Goal: Task Accomplishment & Management: Manage account settings

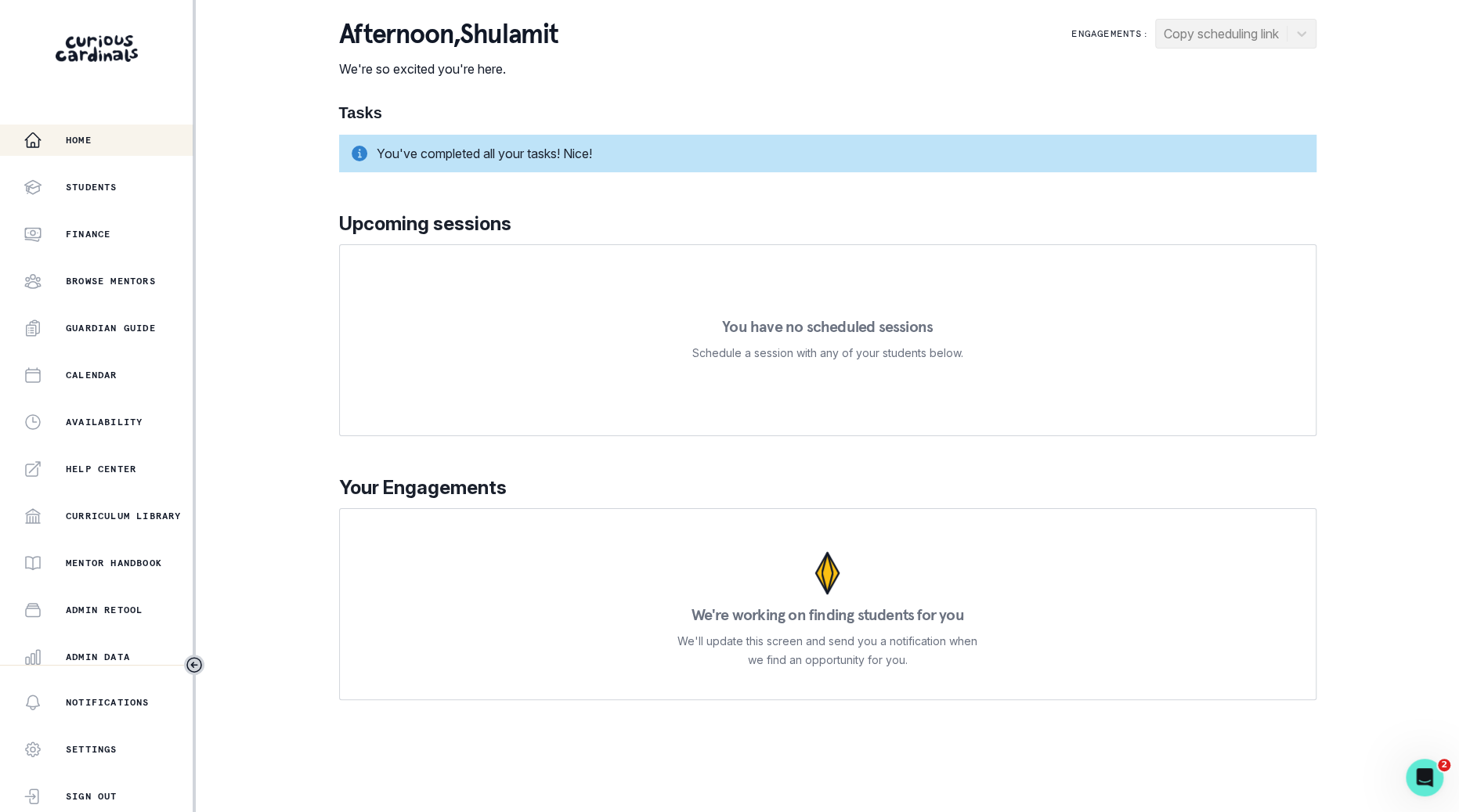
scroll to position [148, 0]
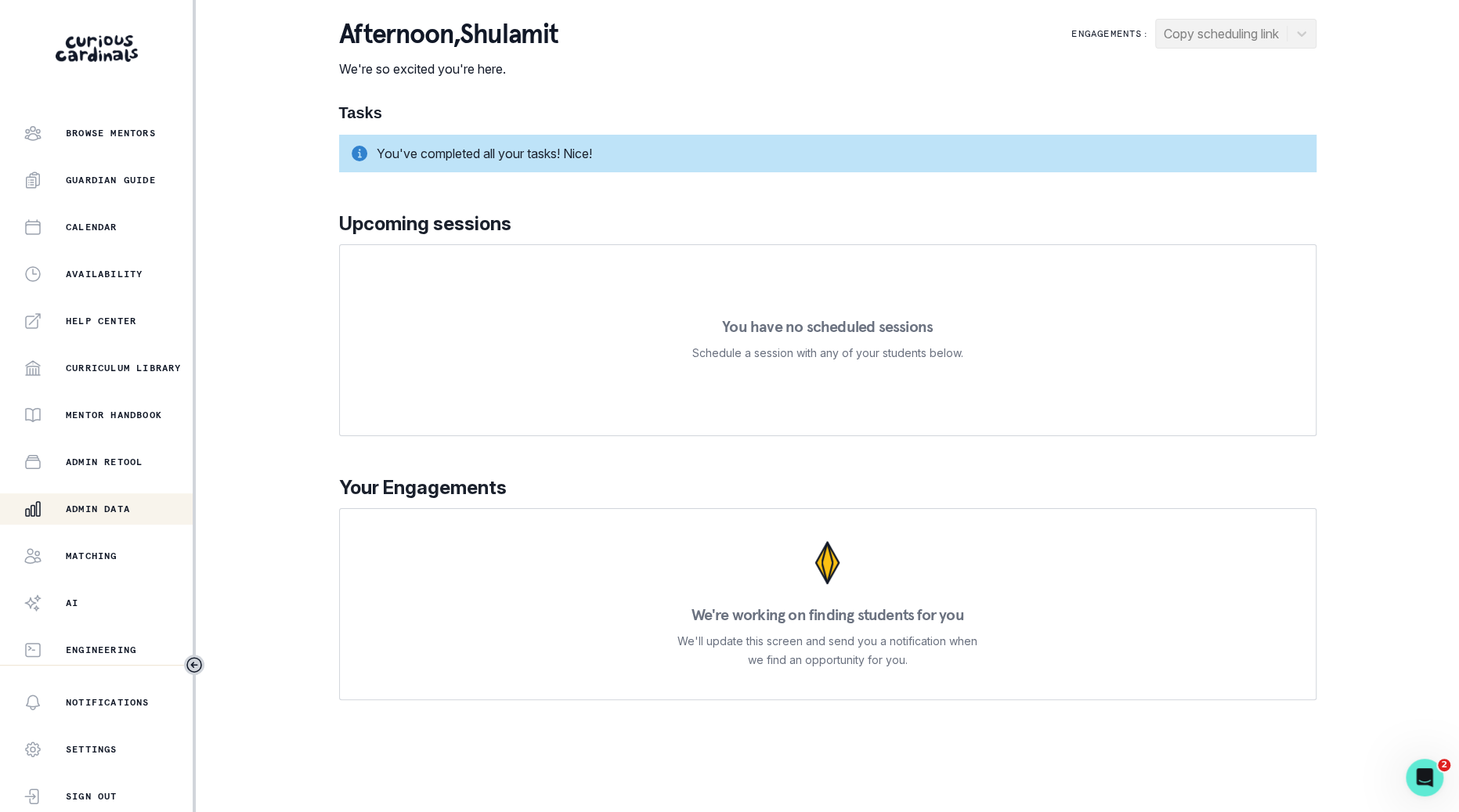
click at [113, 517] on div "Admin Data" at bounding box center [108, 509] width 169 height 19
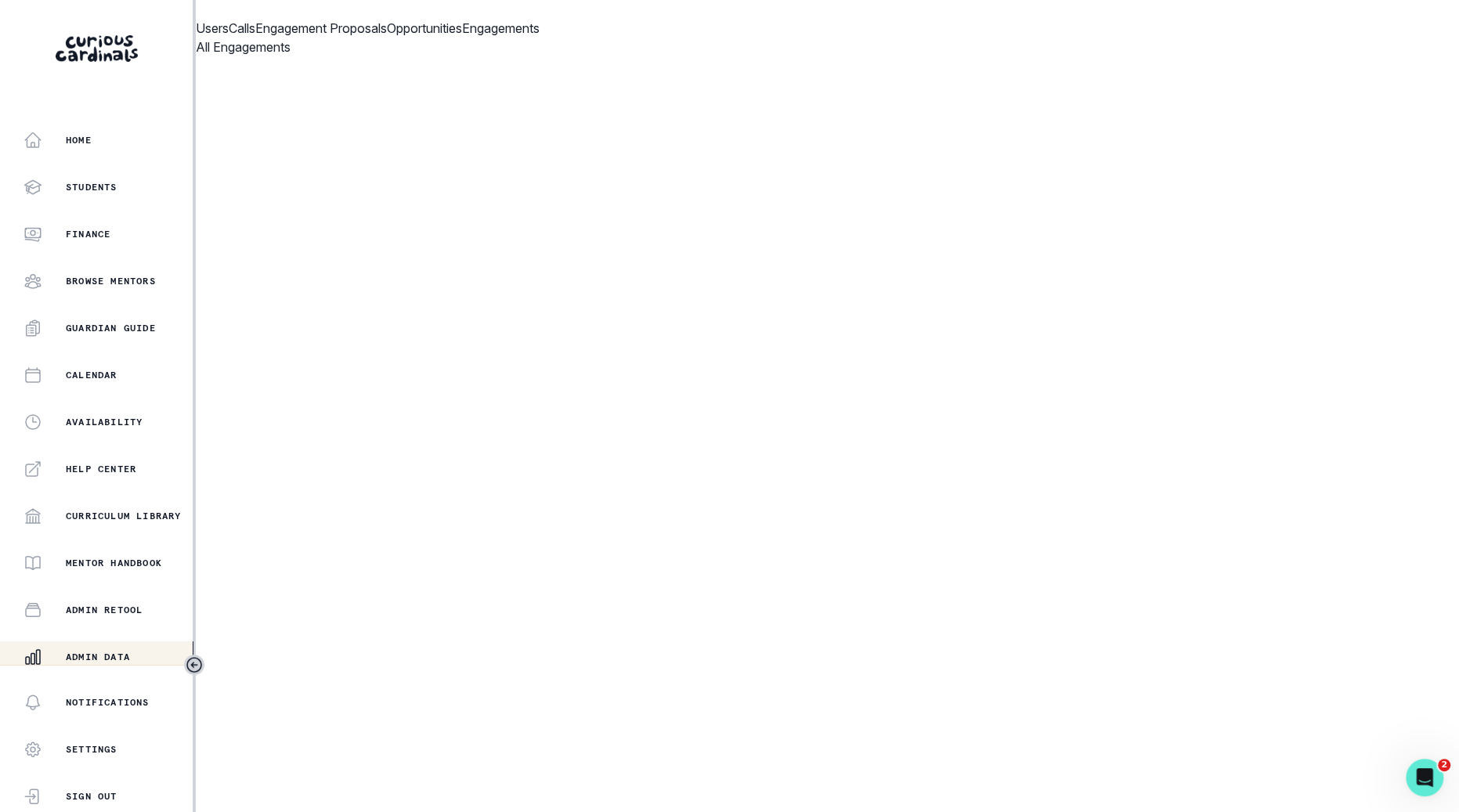
click at [539, 38] on p "Engagements" at bounding box center [501, 28] width 77 height 19
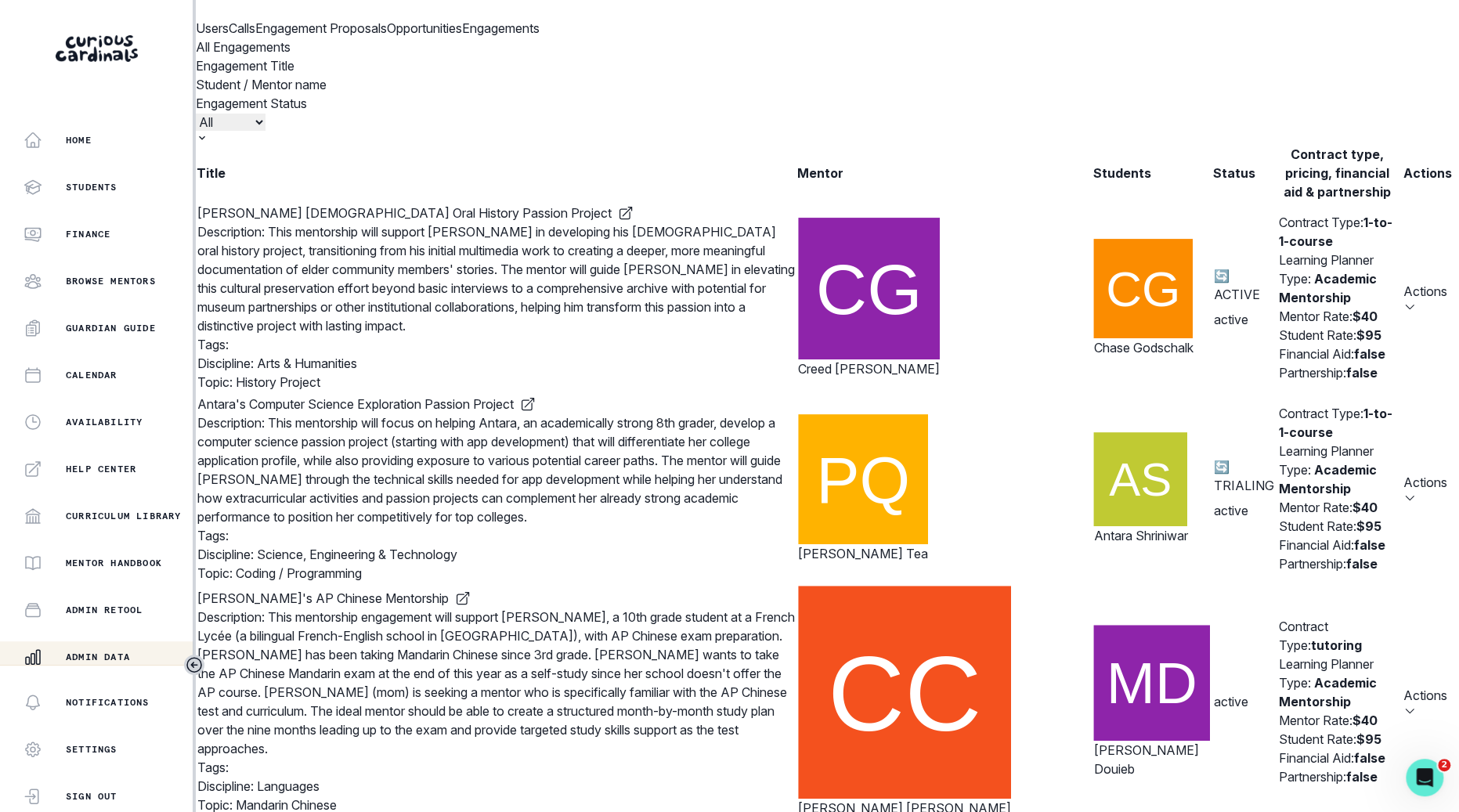
click at [521, 94] on input "Engagement Title" at bounding box center [424, 85] width 195 height 19
click button "submit" at bounding box center [0, 0] width 0 height 0
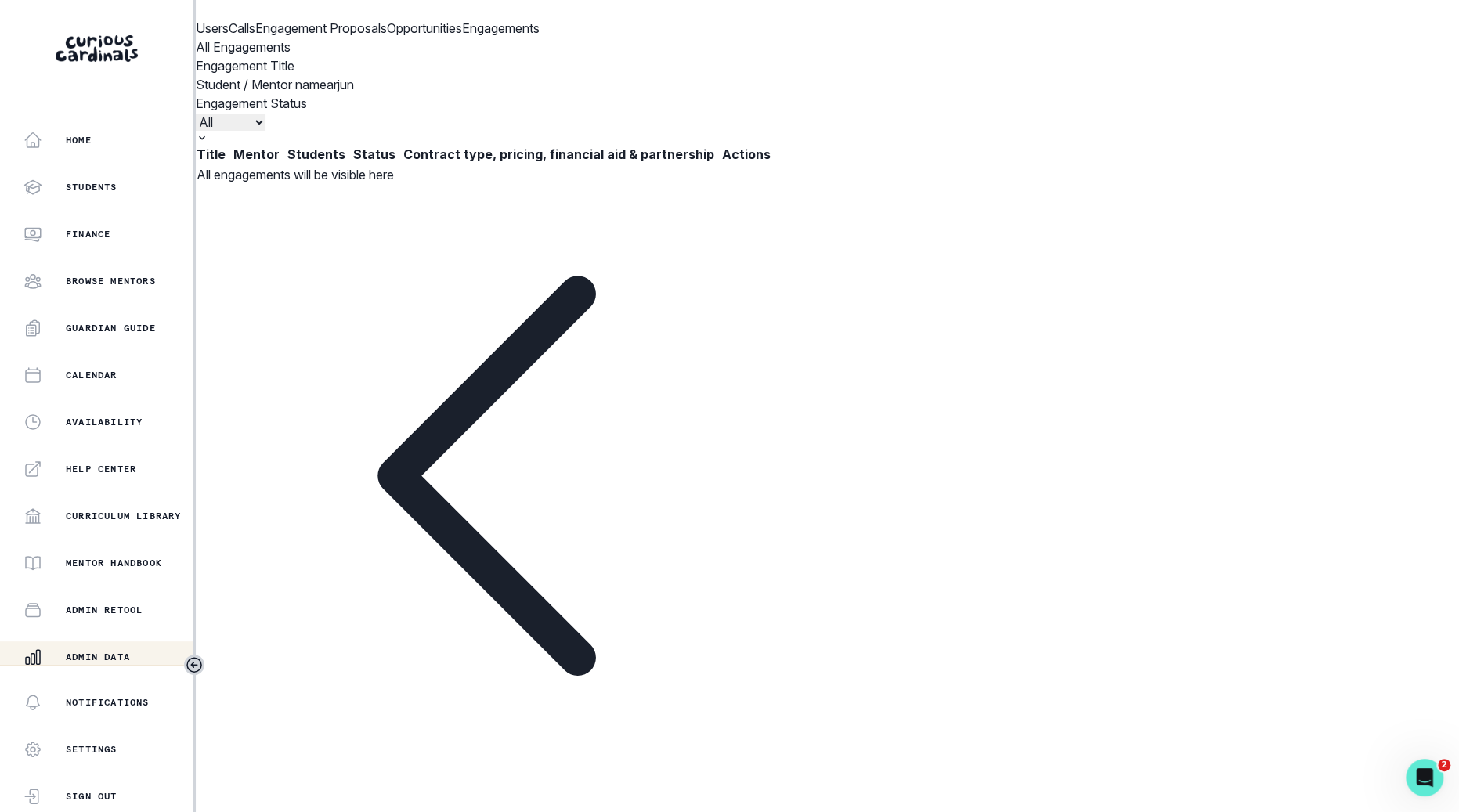
type input "arjun"
click button "submit" at bounding box center [0, 0] width 0 height 0
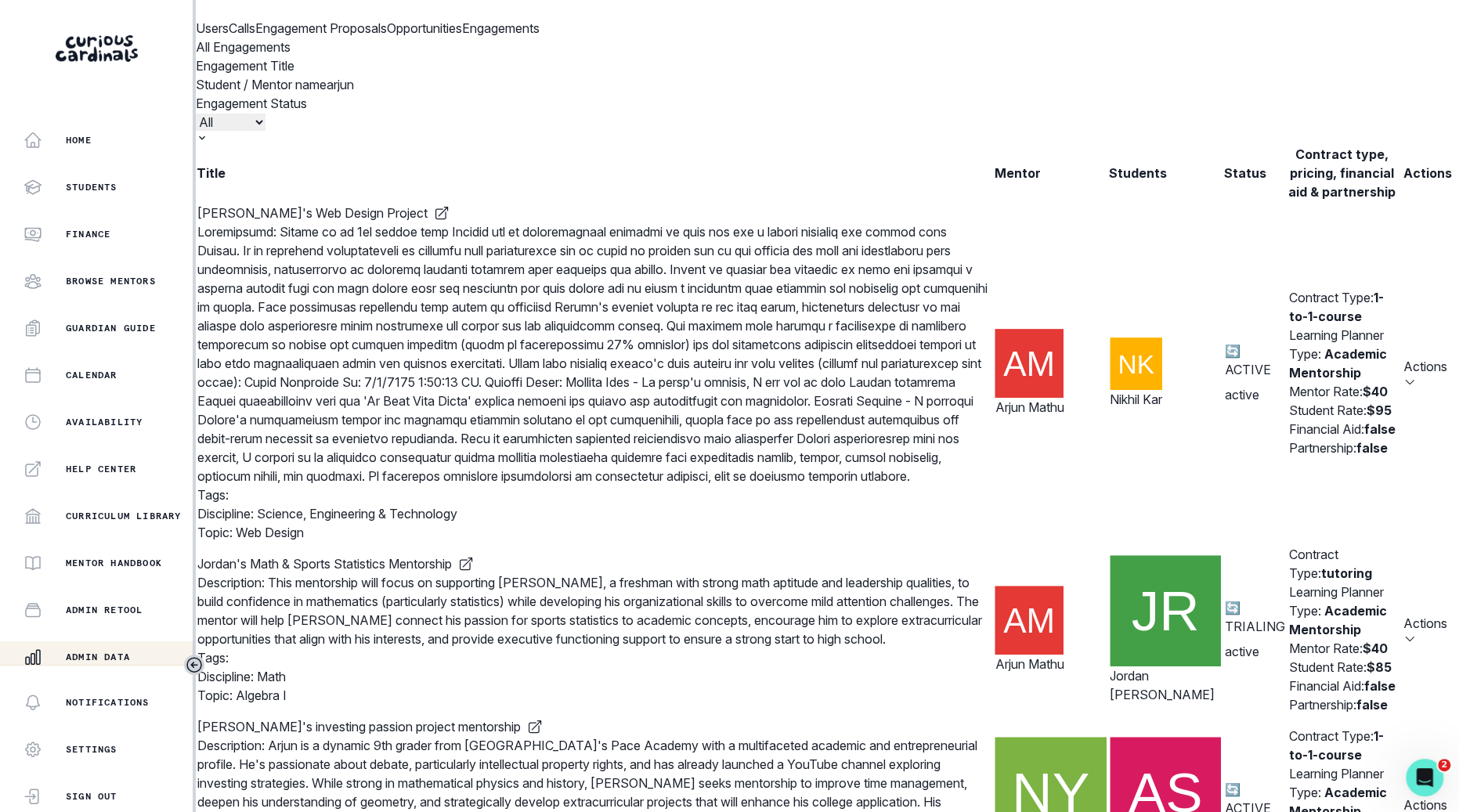
scroll to position [1049, 0]
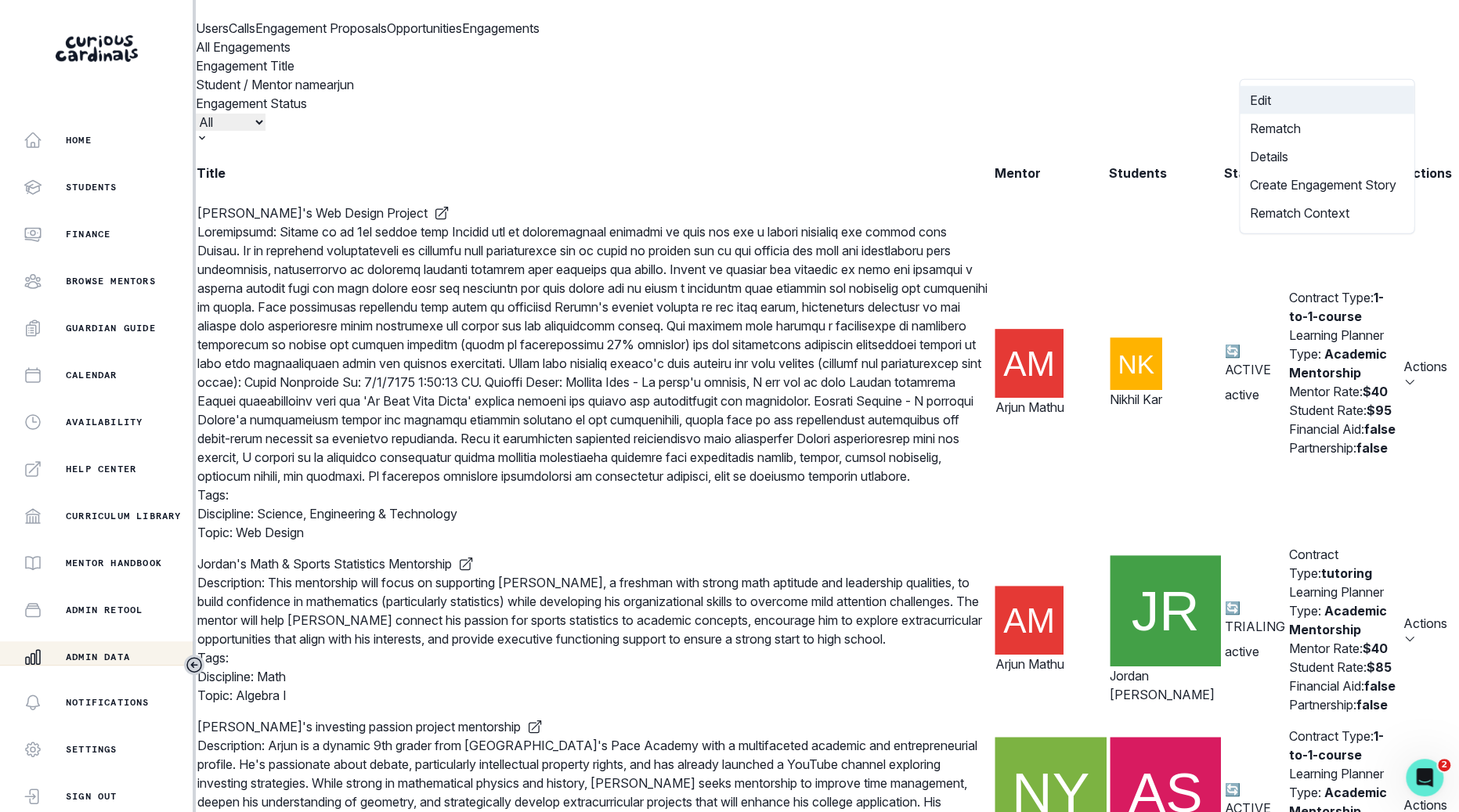
click at [1347, 103] on button "Edit" at bounding box center [1327, 100] width 174 height 28
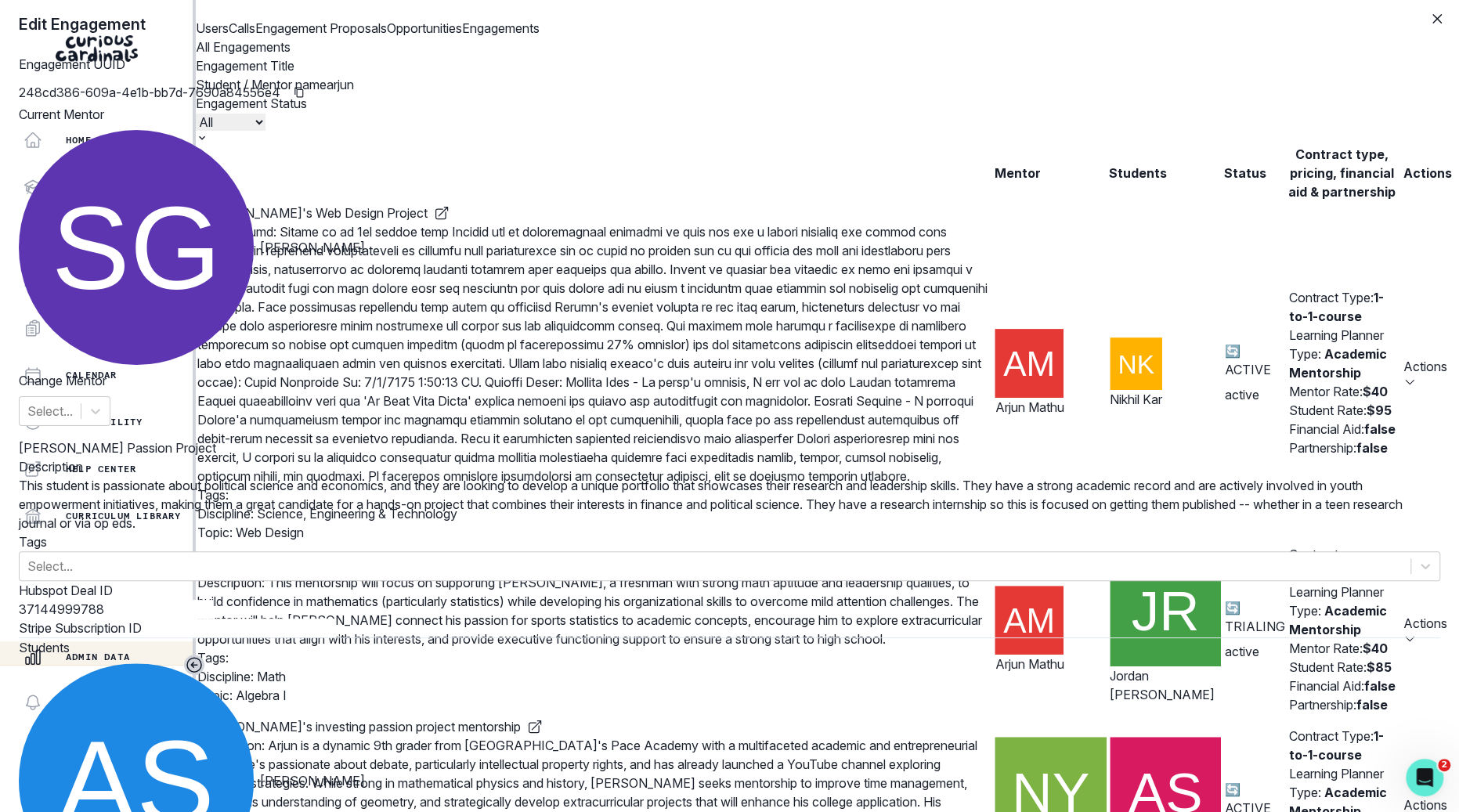
scroll to position [591, 0]
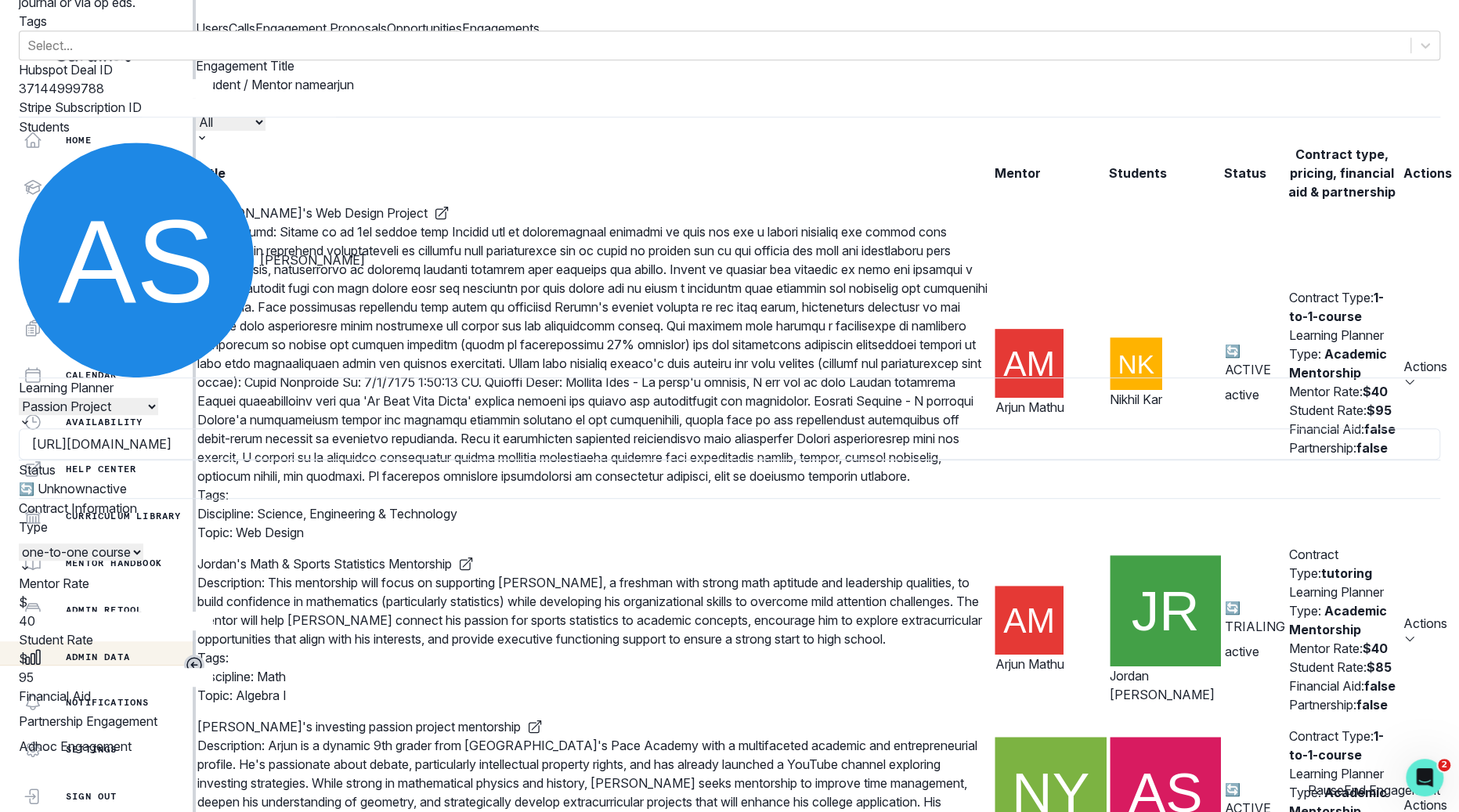
click at [1344, 781] on button "End Engagement" at bounding box center [1392, 790] width 96 height 19
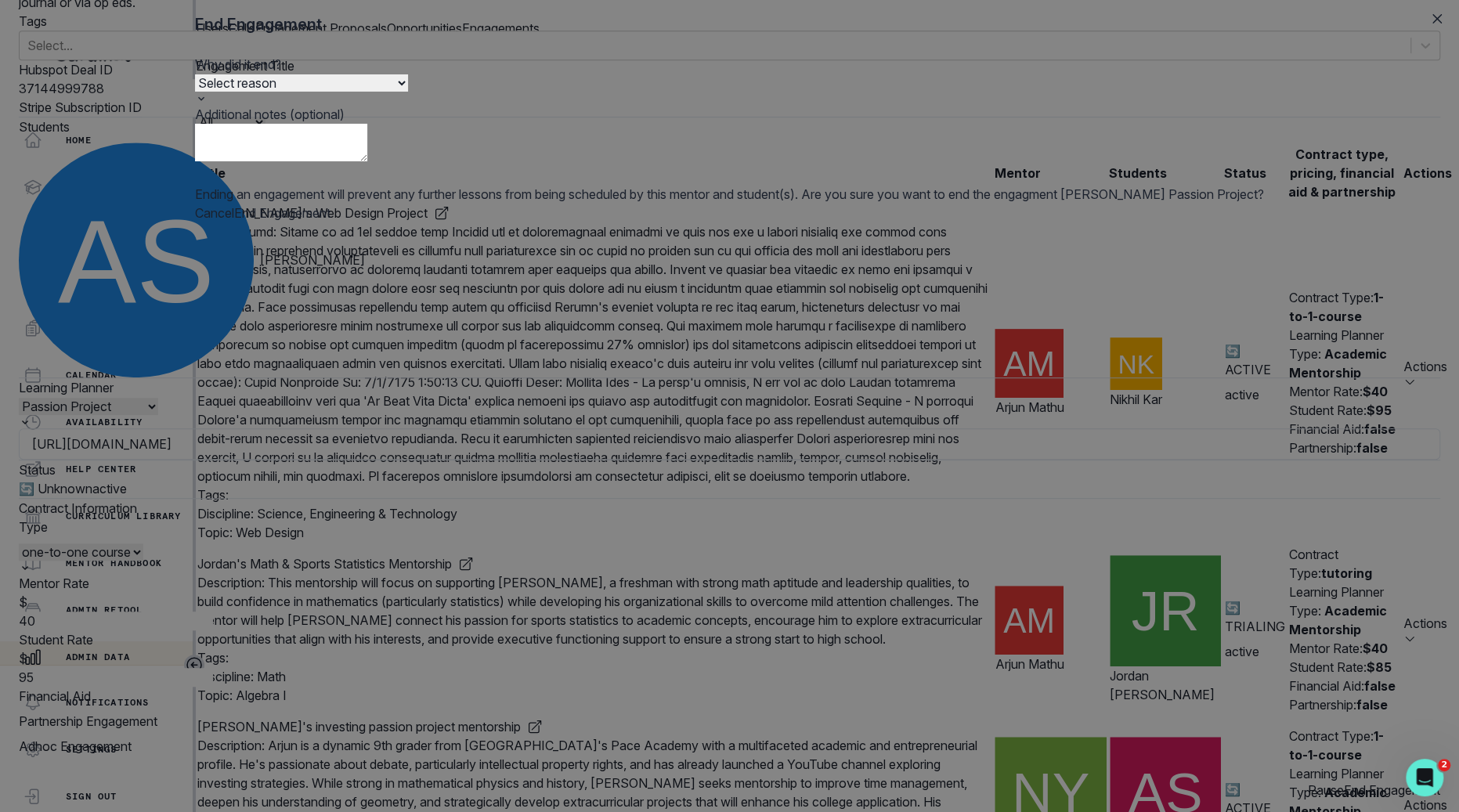
click at [408, 92] on select "Select reason Completed Ended by customer Ended by mentor Other (please add add…" at bounding box center [301, 83] width 213 height 17
select select "Ended by customer"
click at [408, 92] on select "Select reason Completed Ended by customer Ended by mentor Other (please add add…" at bounding box center [301, 83] width 213 height 17
click at [331, 222] on button "End Engagement" at bounding box center [282, 213] width 96 height 19
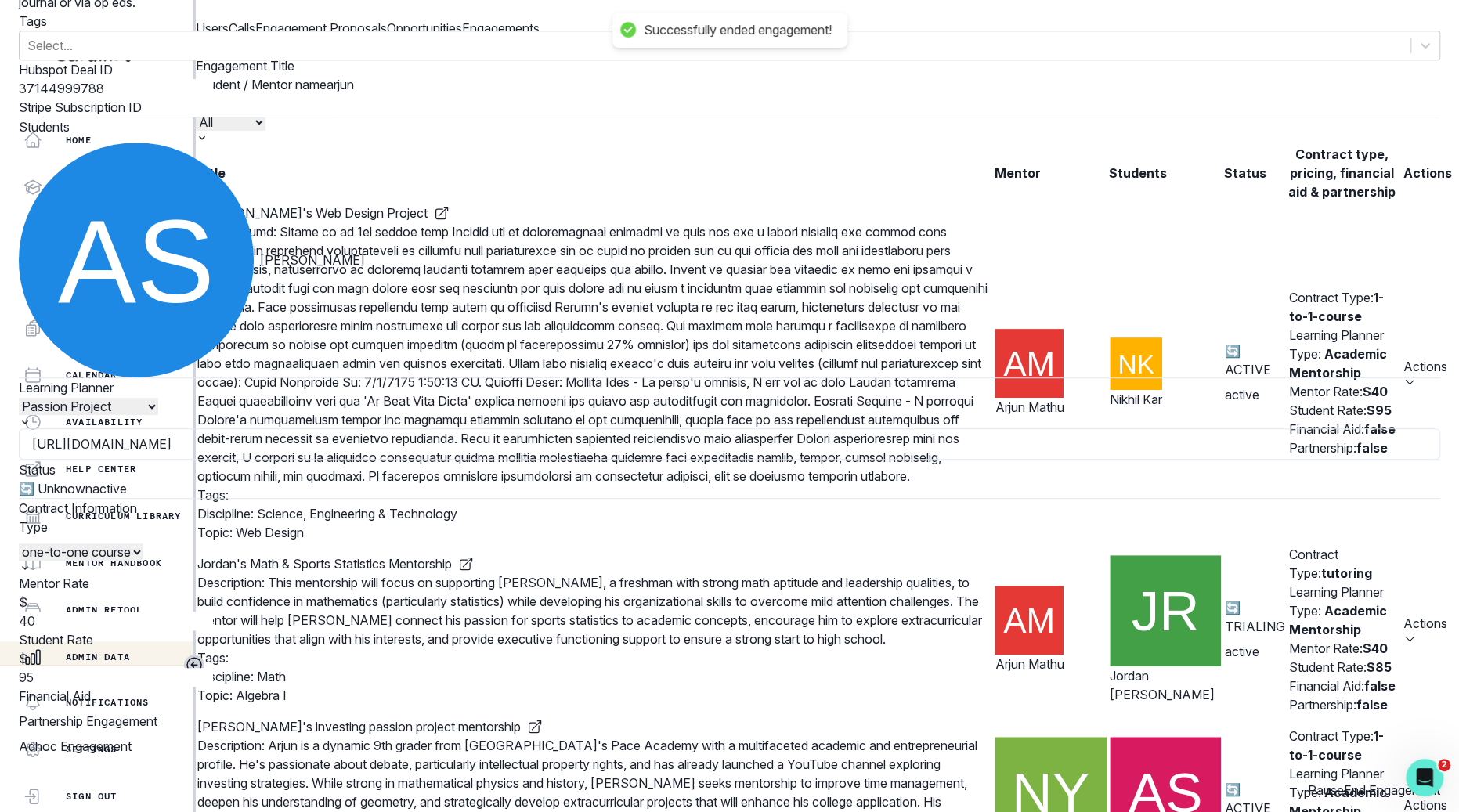
click at [327, 686] on div "Edit Engagement Engagement UUID 248cd386-609a-4e1b-bb7d-7690a84556e4 Current Me…" at bounding box center [729, 406] width 1459 height 812
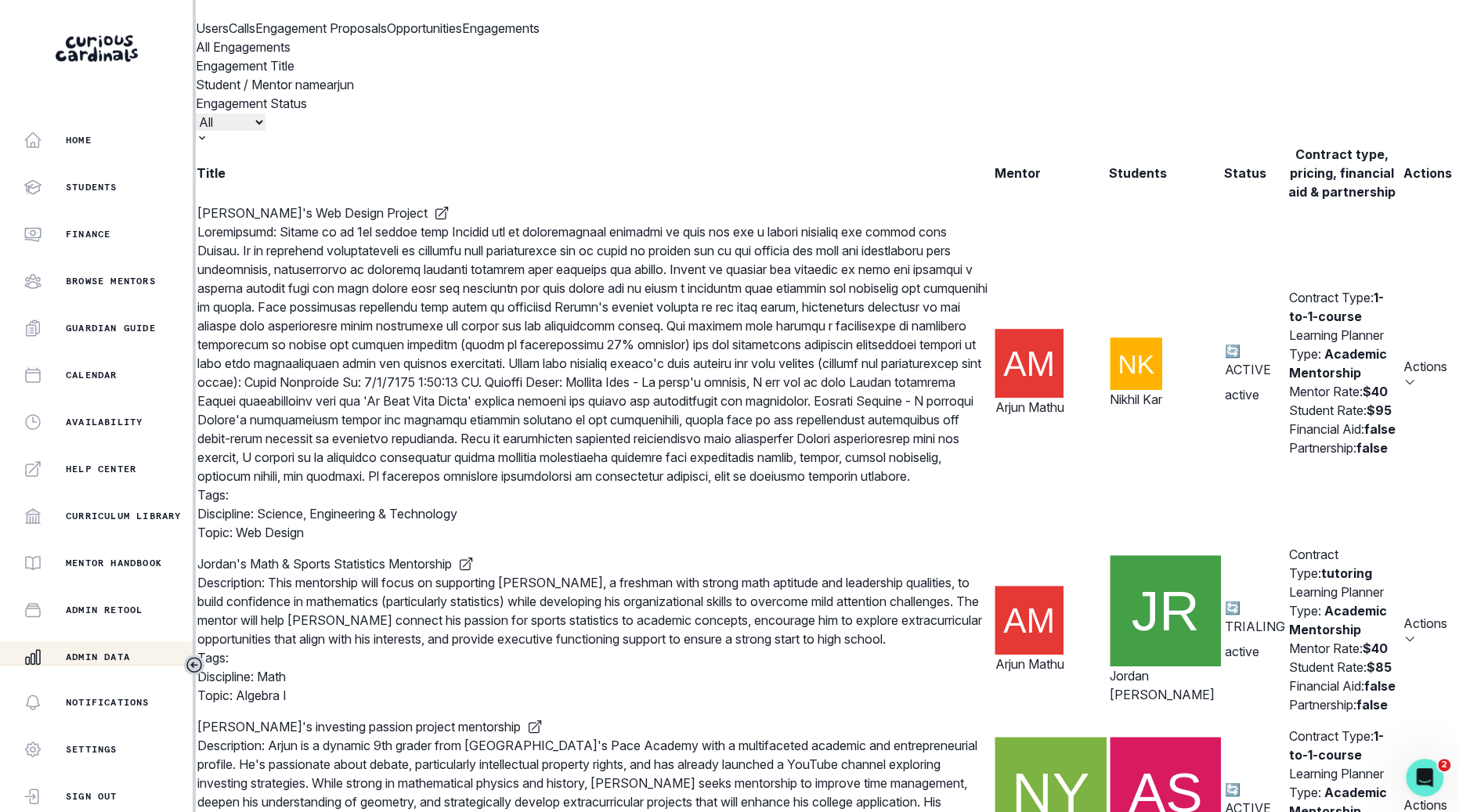
scroll to position [0, 0]
click at [521, 94] on input "arjun" at bounding box center [424, 85] width 195 height 19
click button "submit" at bounding box center [0, 0] width 0 height 0
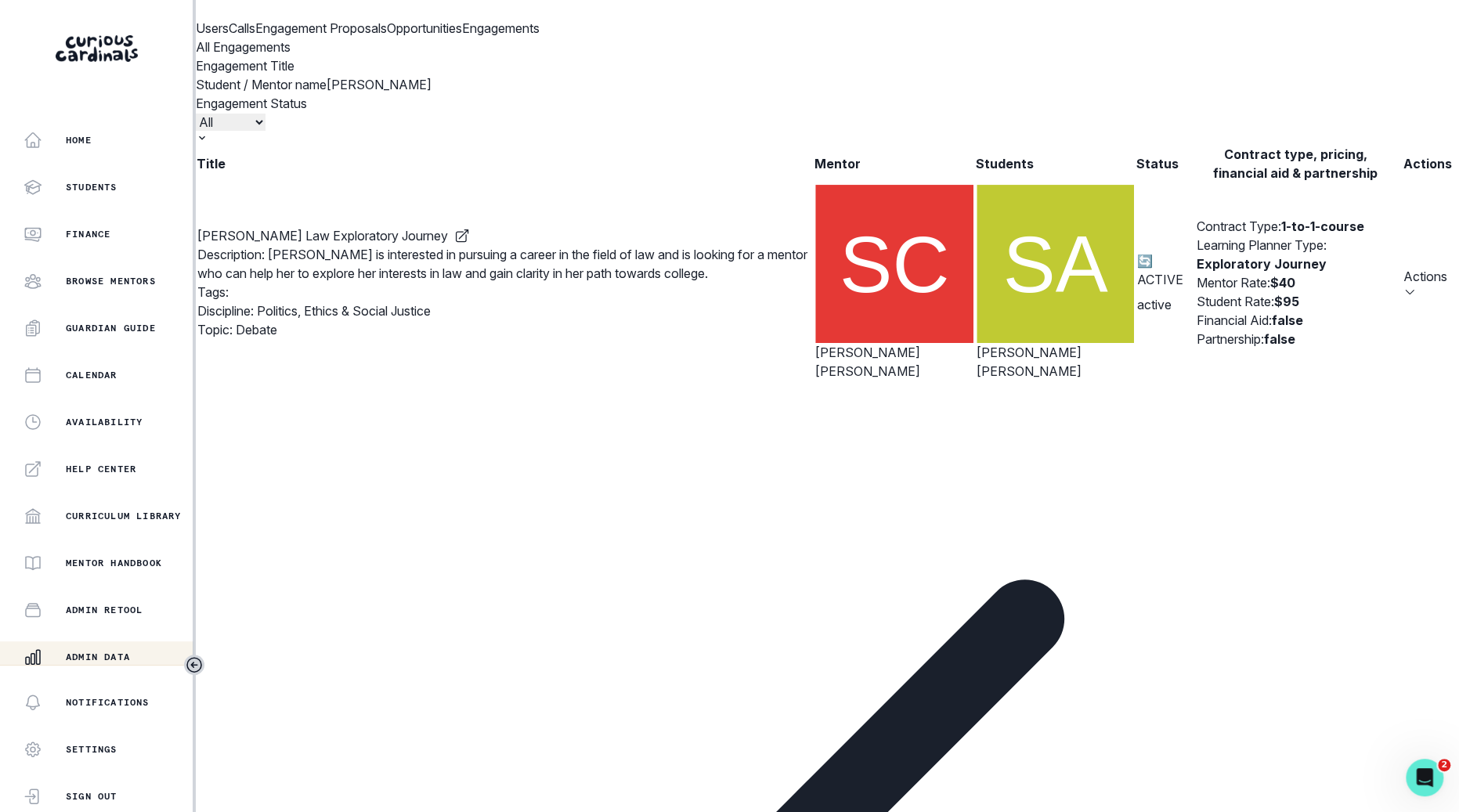
click at [521, 94] on input "[PERSON_NAME]" at bounding box center [424, 85] width 195 height 19
click button "submit" at bounding box center [0, 0] width 0 height 0
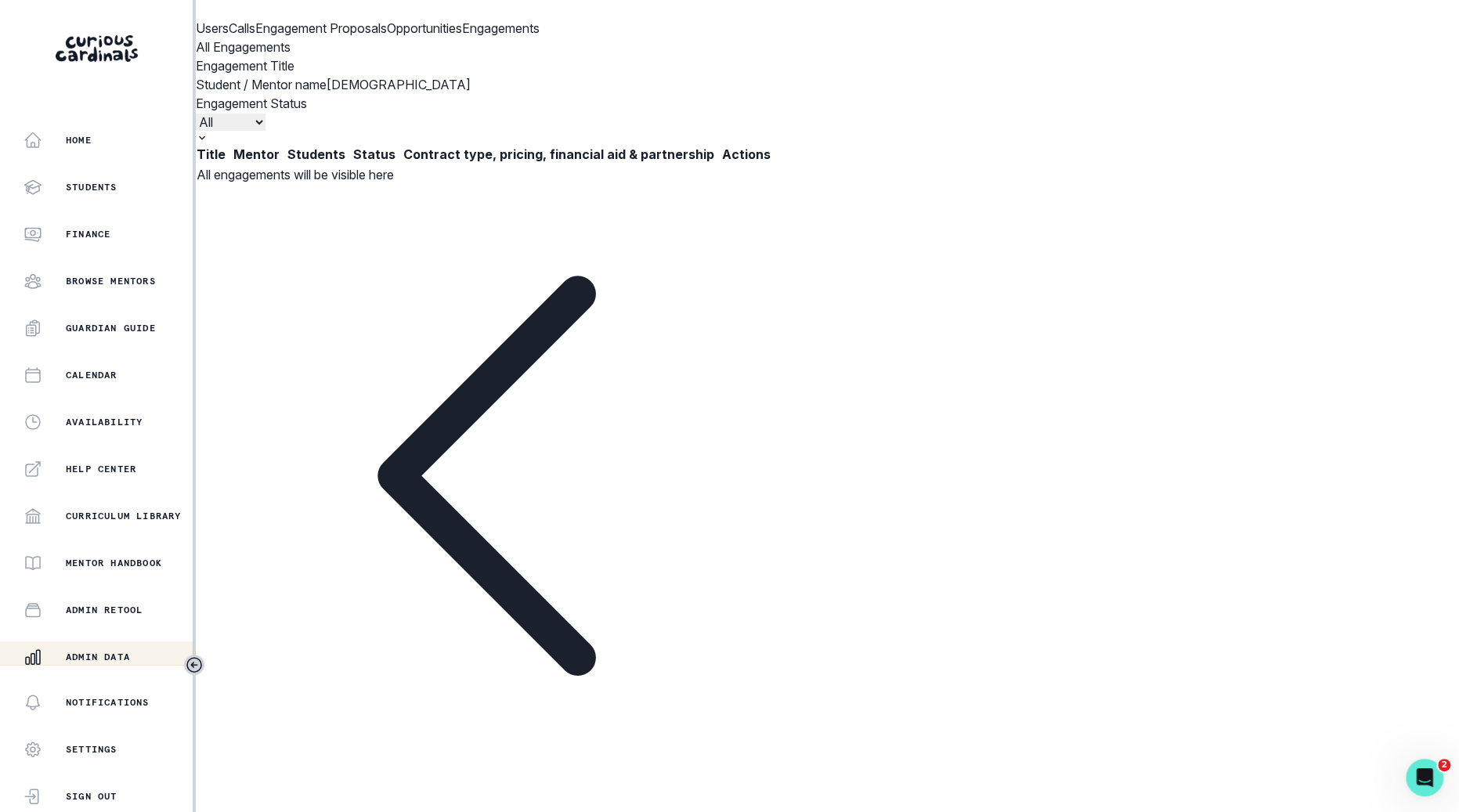
type input "[DEMOGRAPHIC_DATA]"
click button "submit" at bounding box center [0, 0] width 0 height 0
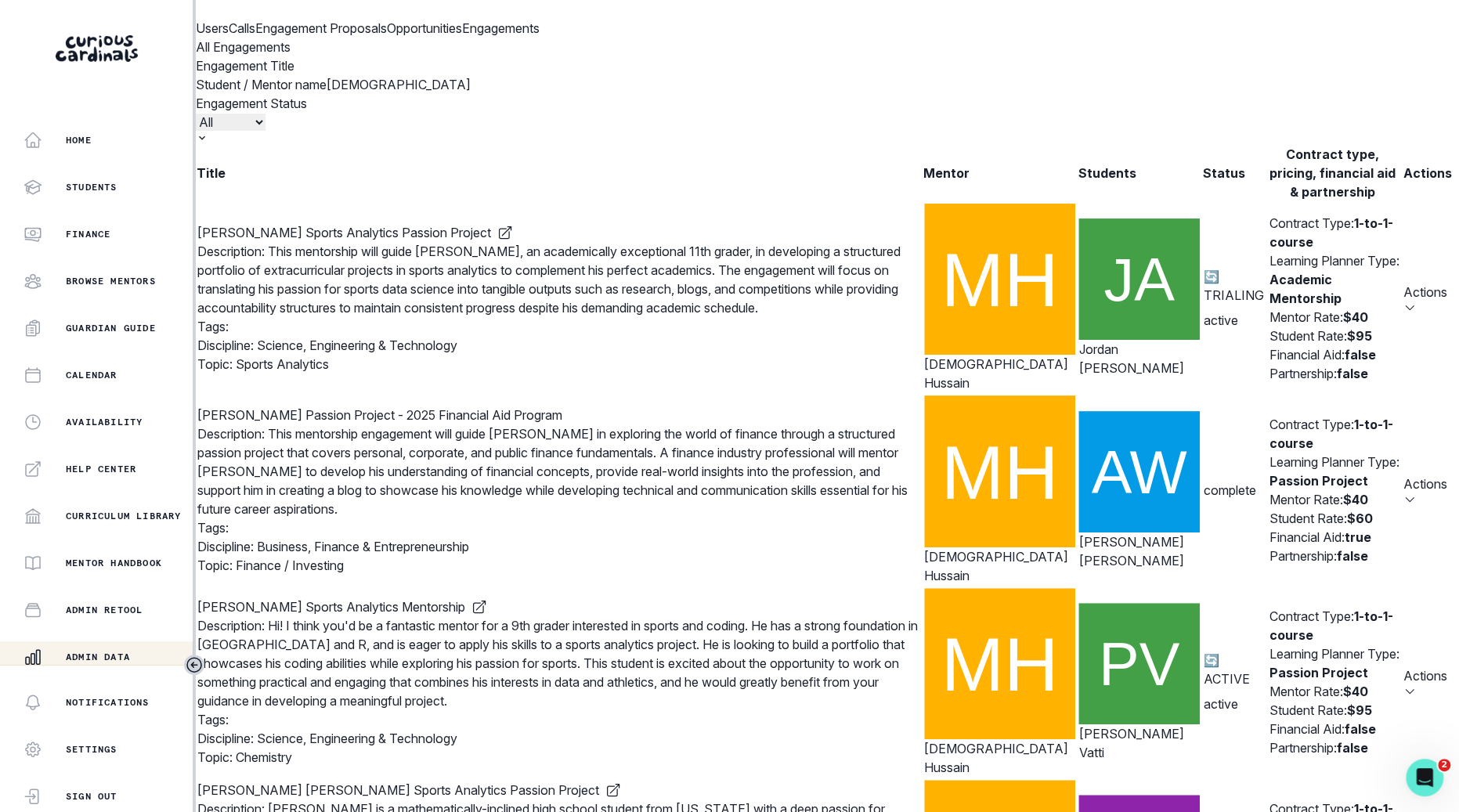
scroll to position [645, 0]
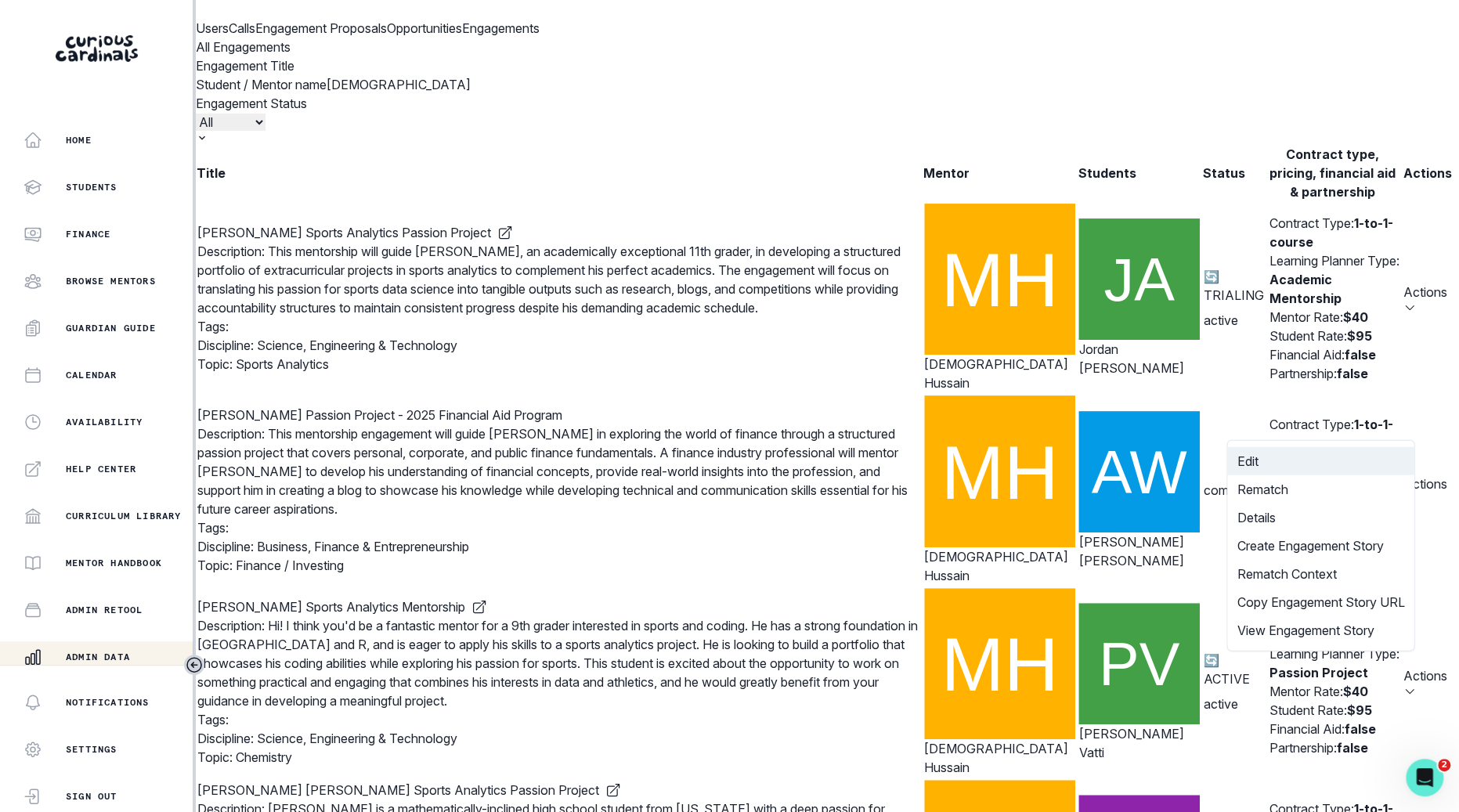
click at [1319, 475] on button "Edit" at bounding box center [1320, 461] width 186 height 28
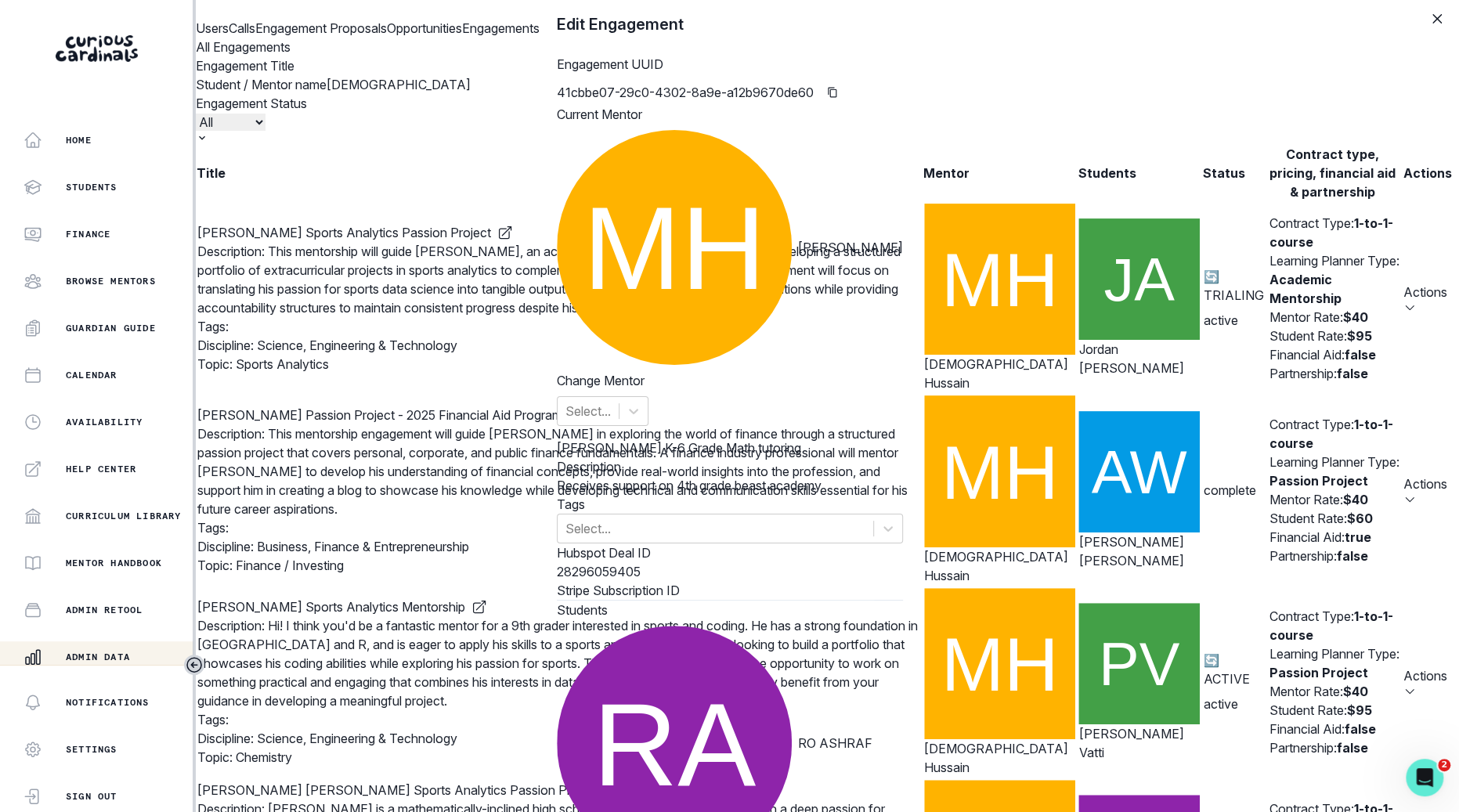
scroll to position [498, 0]
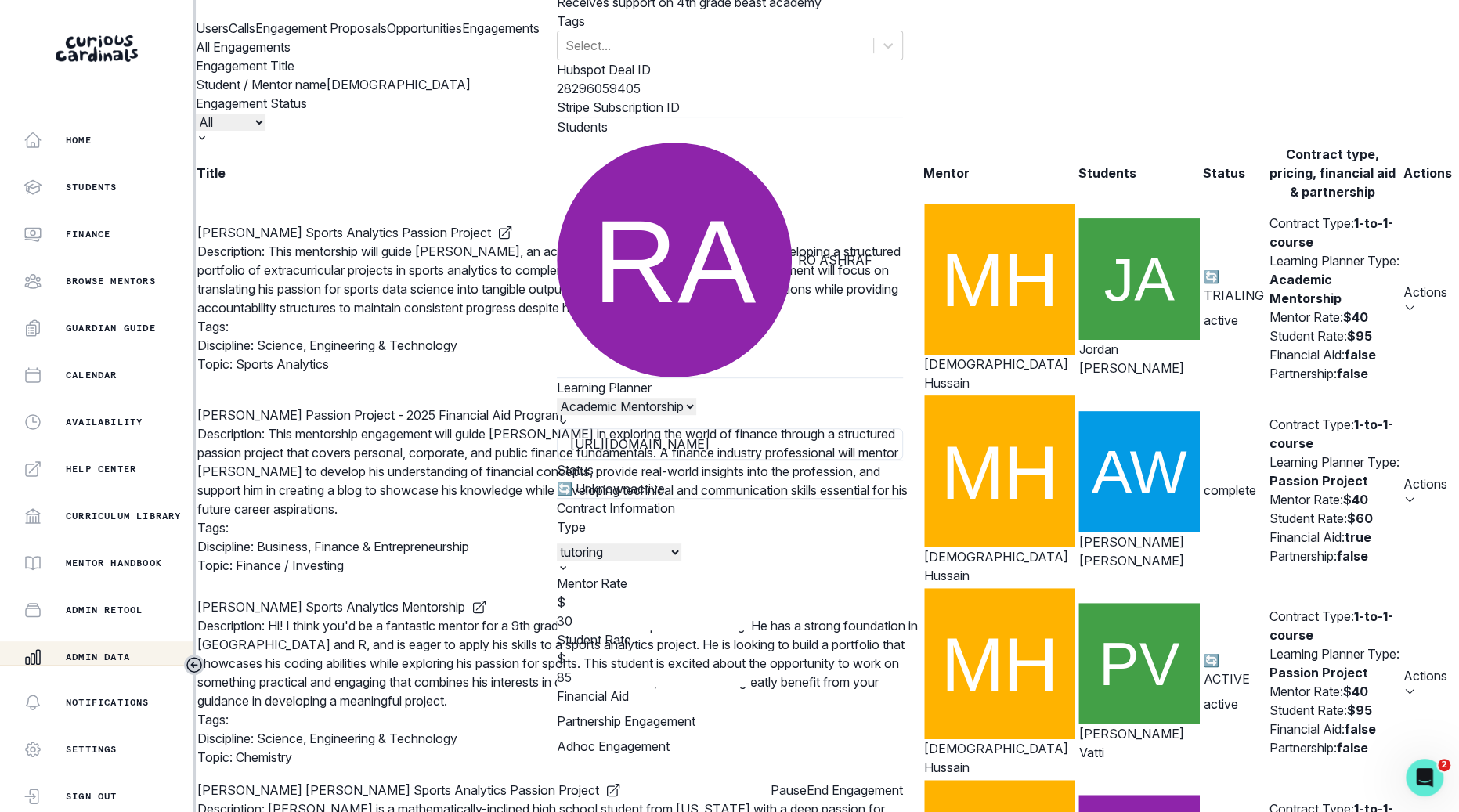
click at [903, 781] on button "End Engagement" at bounding box center [855, 790] width 96 height 19
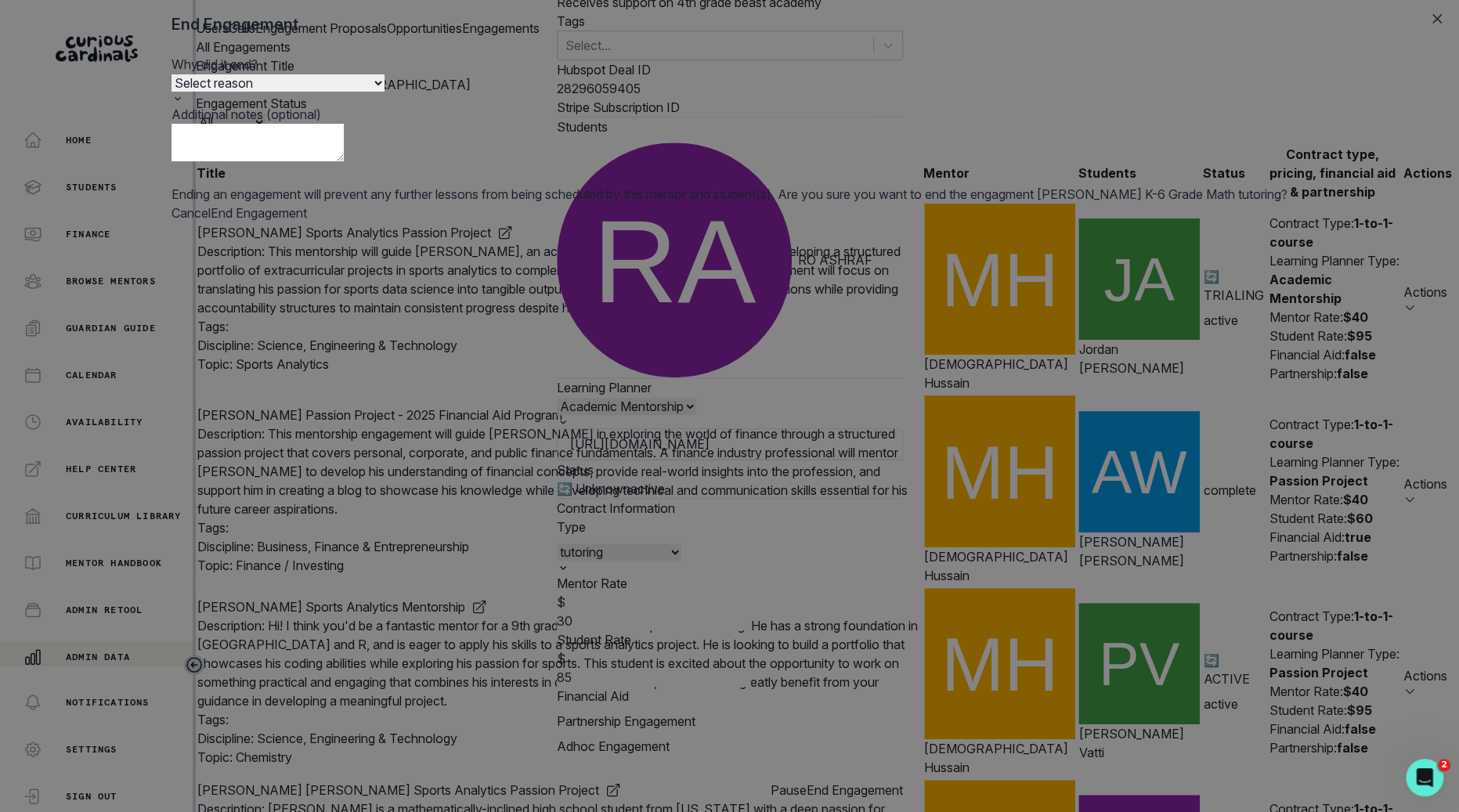
click at [759, 74] on p "Why did it end?" at bounding box center [730, 64] width 1117 height 19
click at [384, 92] on select "Select reason Completed Ended by customer Ended by mentor Other (please add add…" at bounding box center [278, 83] width 213 height 17
select select "Ended by customer"
click at [384, 92] on select "Select reason Completed Ended by customer Ended by mentor Other (please add add…" at bounding box center [278, 83] width 213 height 17
click at [344, 162] on textarea at bounding box center [258, 143] width 172 height 38
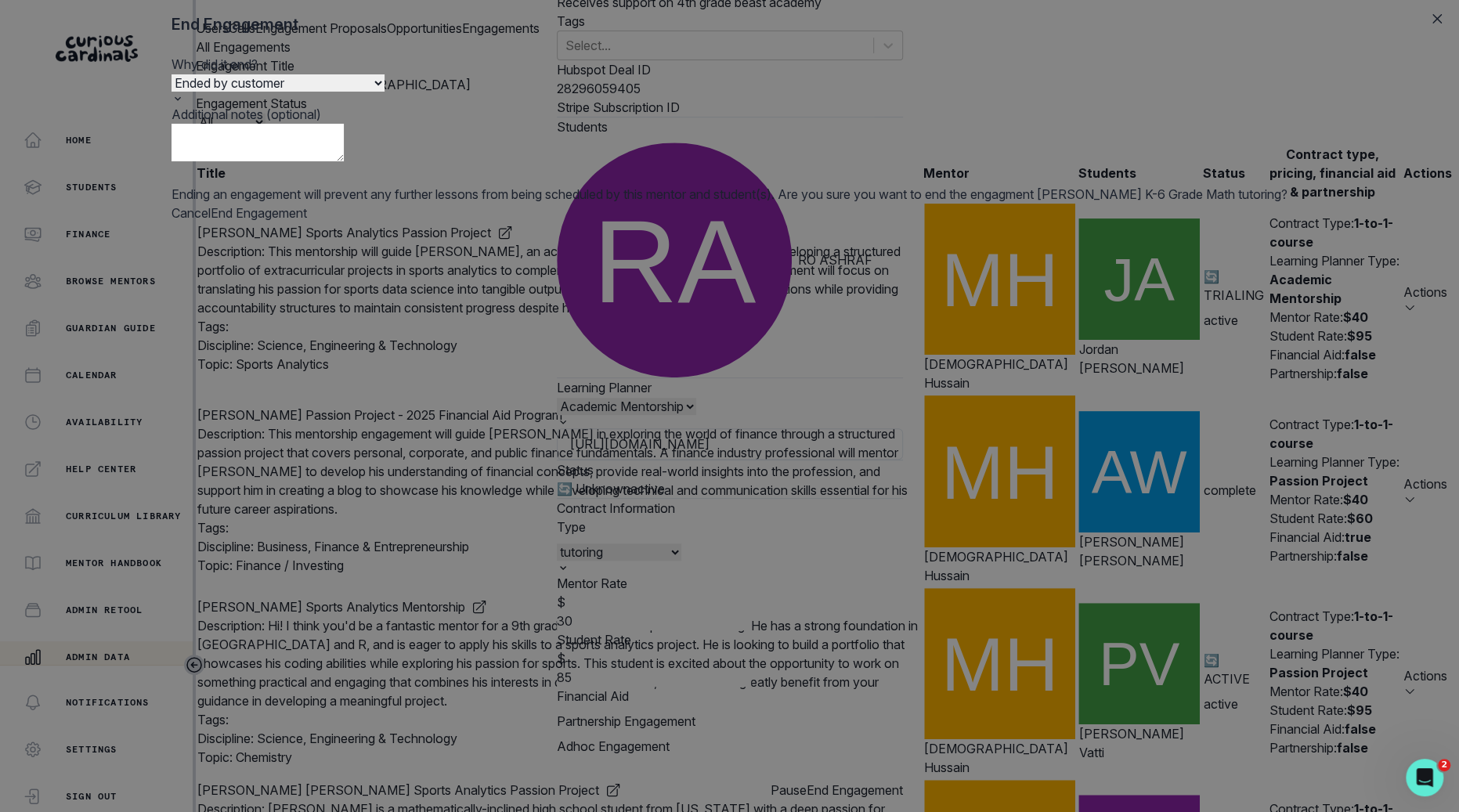
click at [307, 222] on button "End Engagement" at bounding box center [259, 213] width 96 height 19
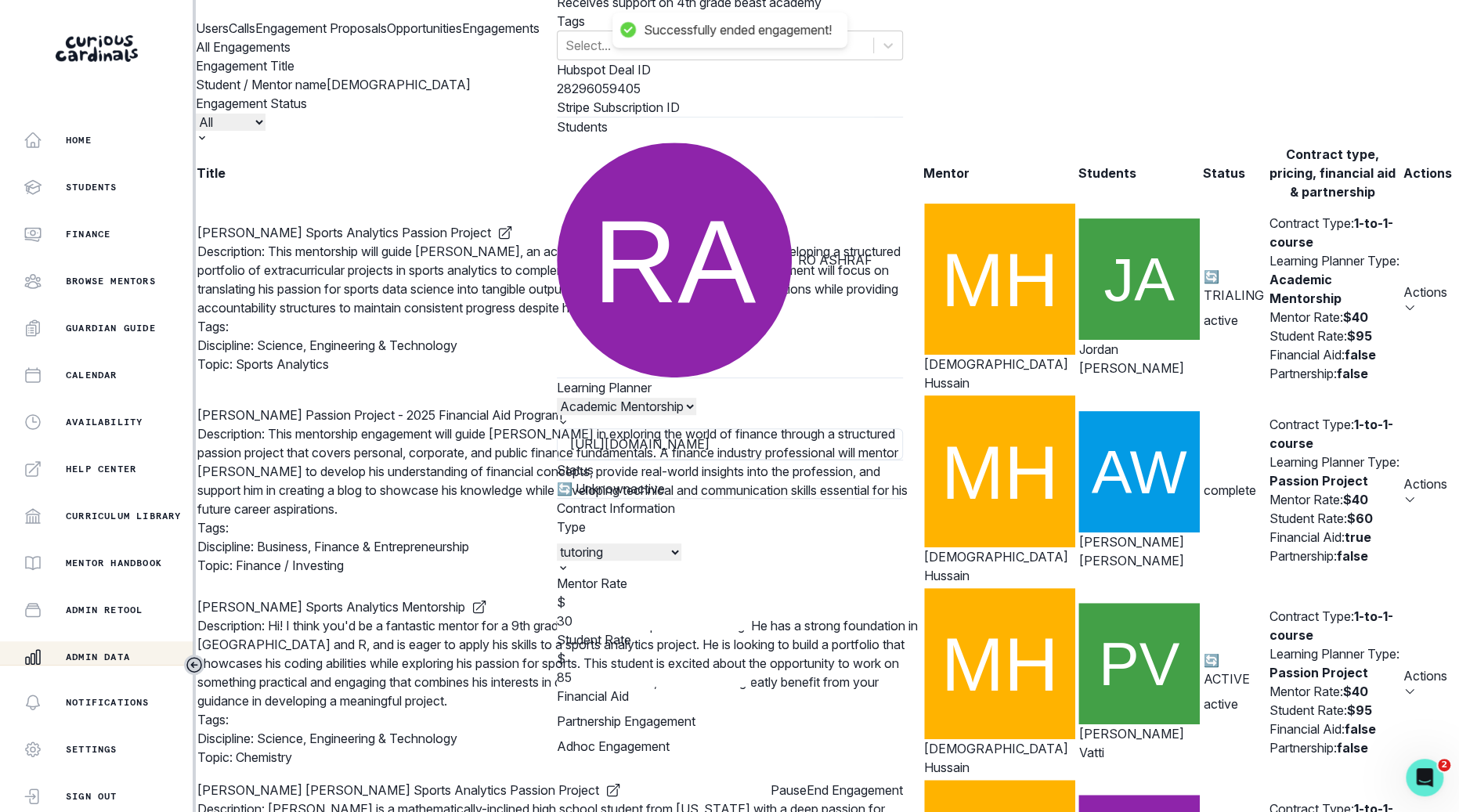
click at [1044, 354] on div "Edit Engagement Engagement UUID 41cbbe07-29c0-4302-8a9e-a12b9670de60 Current Me…" at bounding box center [729, 406] width 1459 height 812
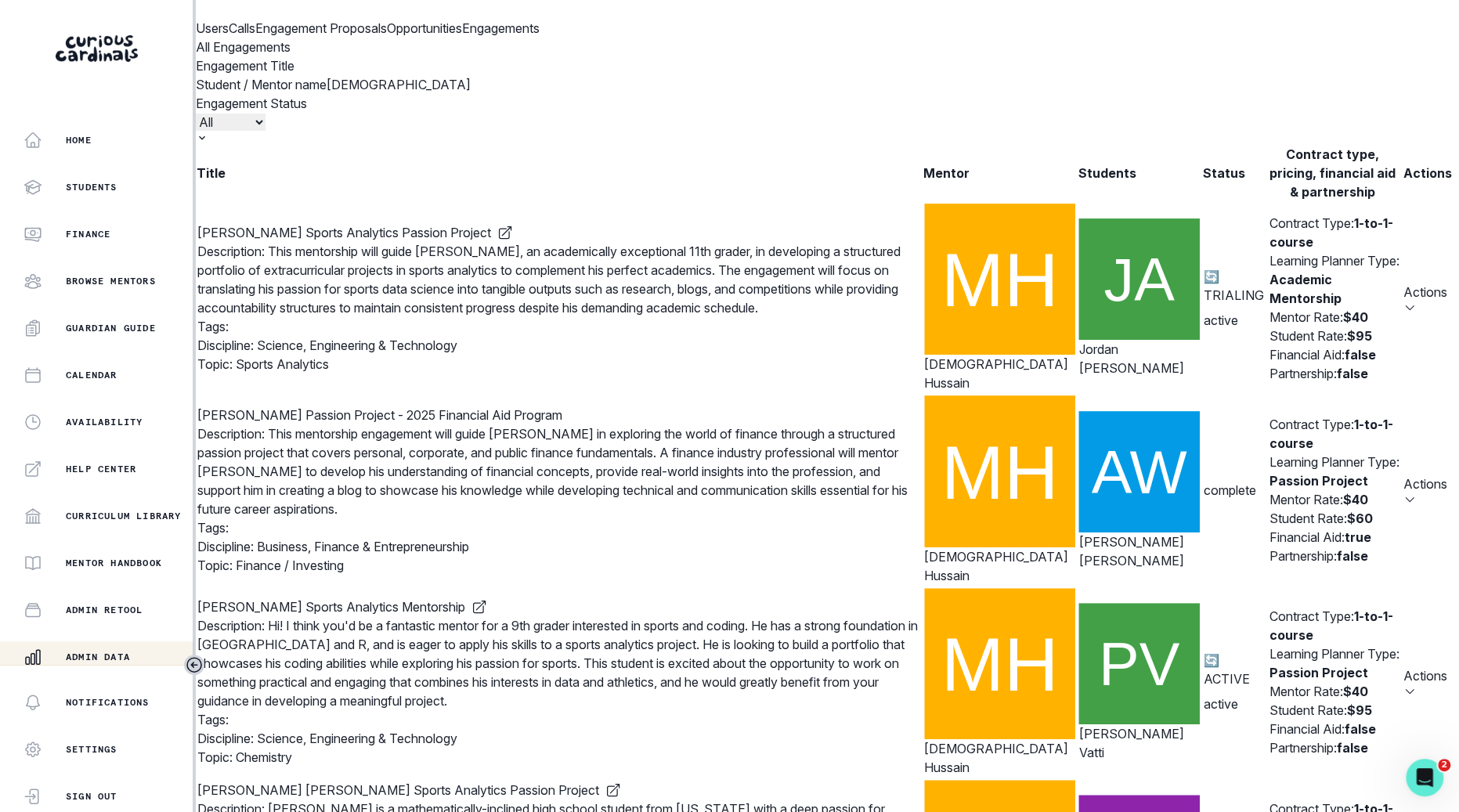
scroll to position [0, 0]
click at [521, 94] on input "[DEMOGRAPHIC_DATA]" at bounding box center [424, 85] width 195 height 19
type input "[PERSON_NAME] r"
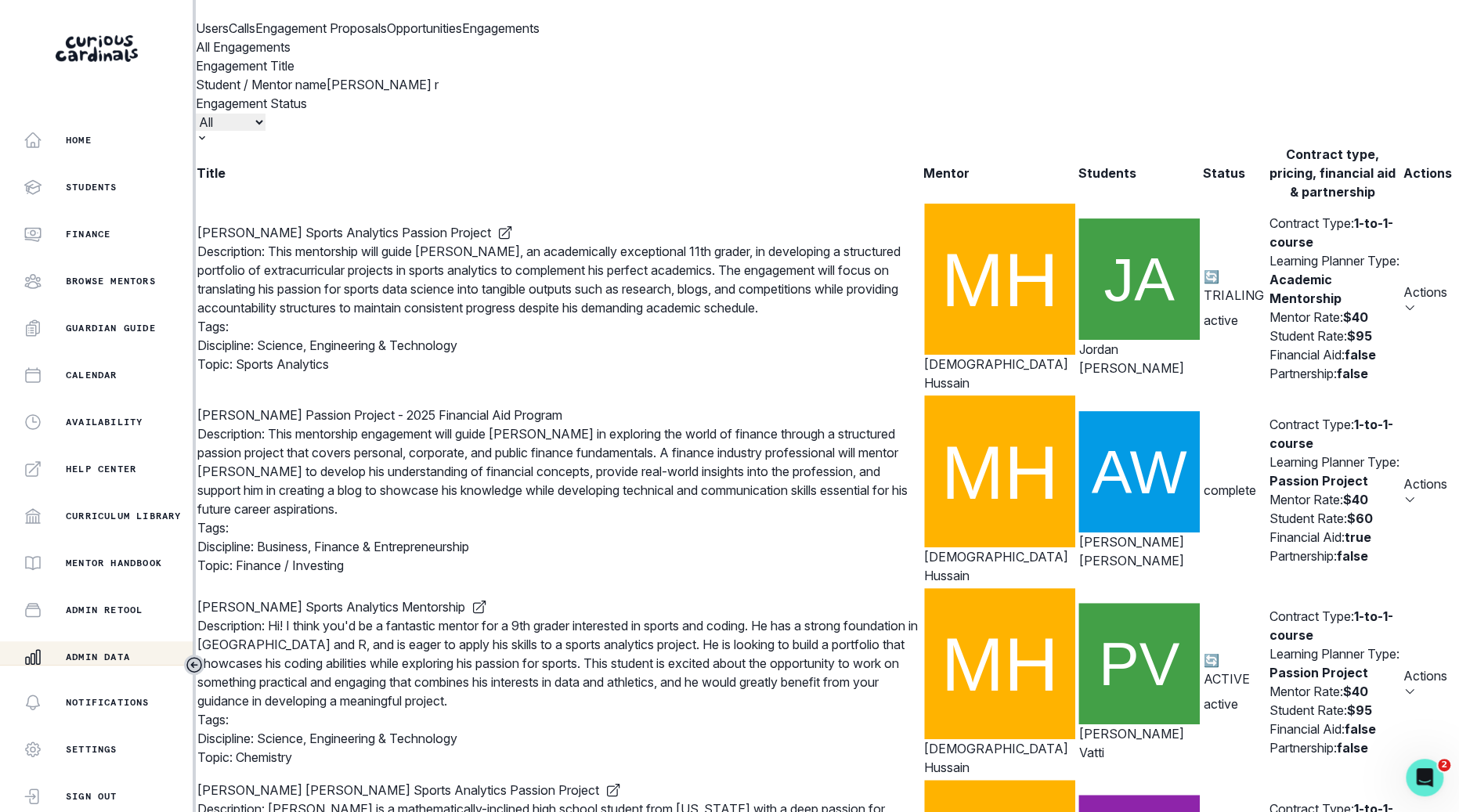
click button "submit" at bounding box center [0, 0] width 0 height 0
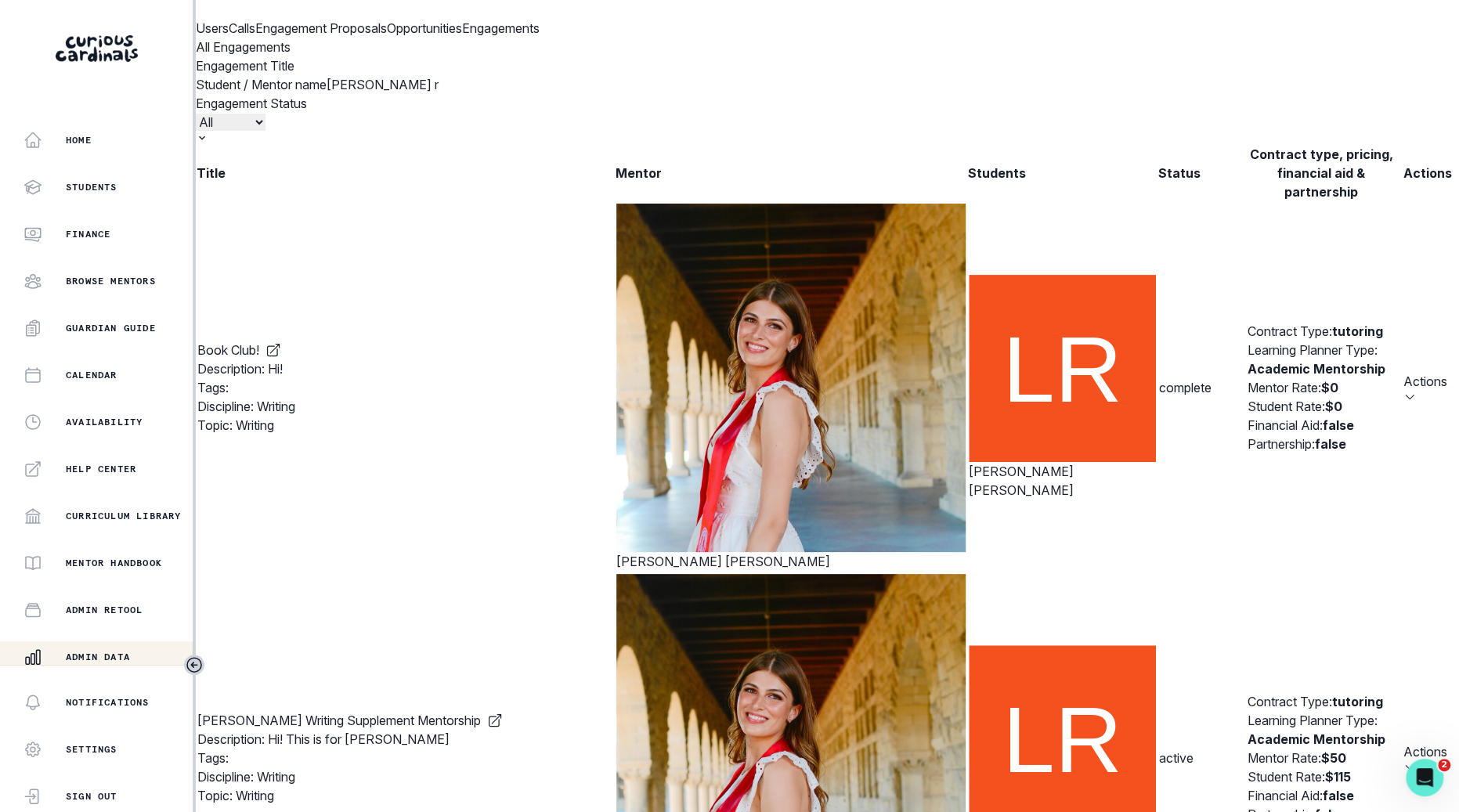
click at [1404, 742] on button "Actions" at bounding box center [1425, 758] width 44 height 31
click at [1292, 626] on button "Edit" at bounding box center [1327, 628] width 174 height 28
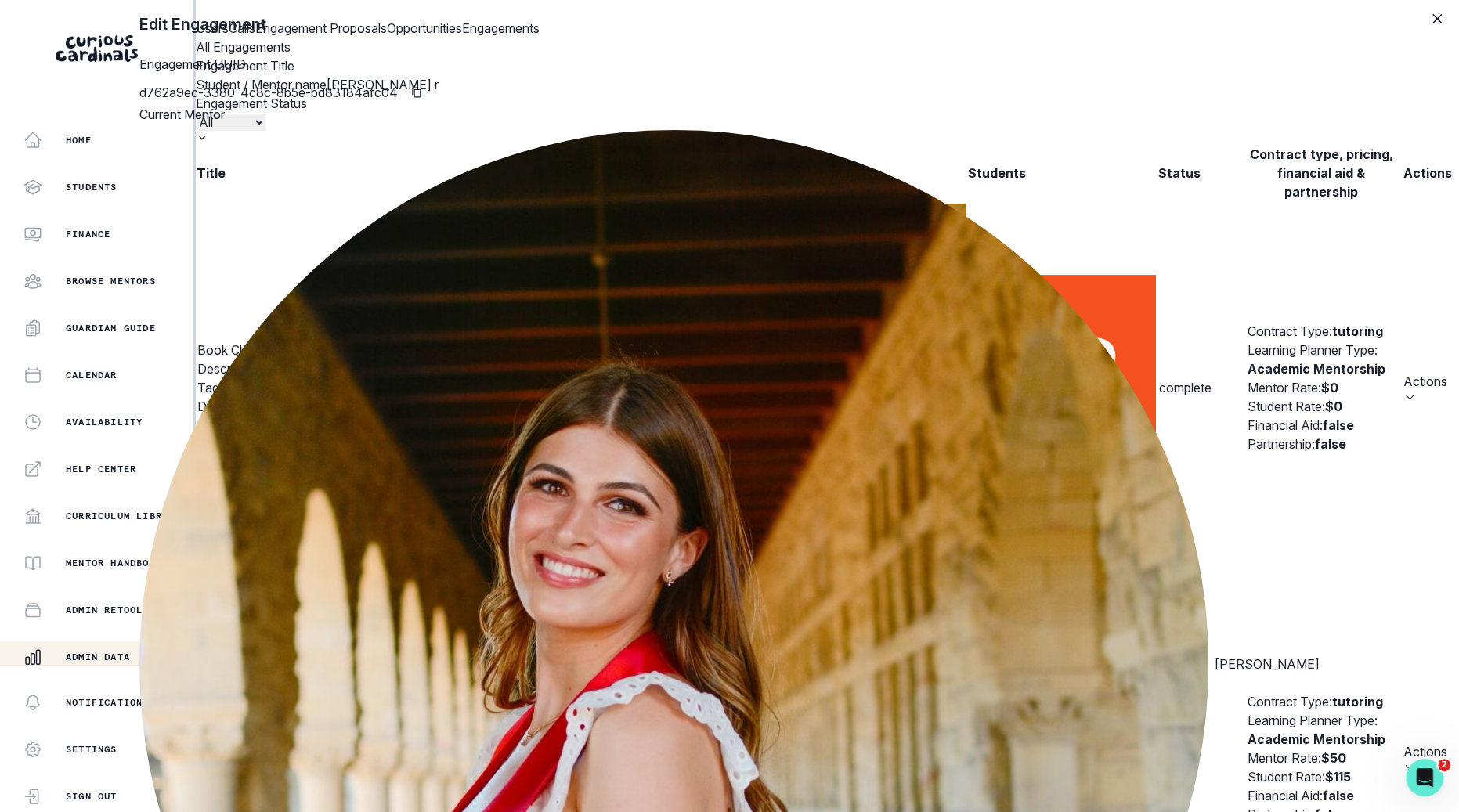
scroll to position [498, 0]
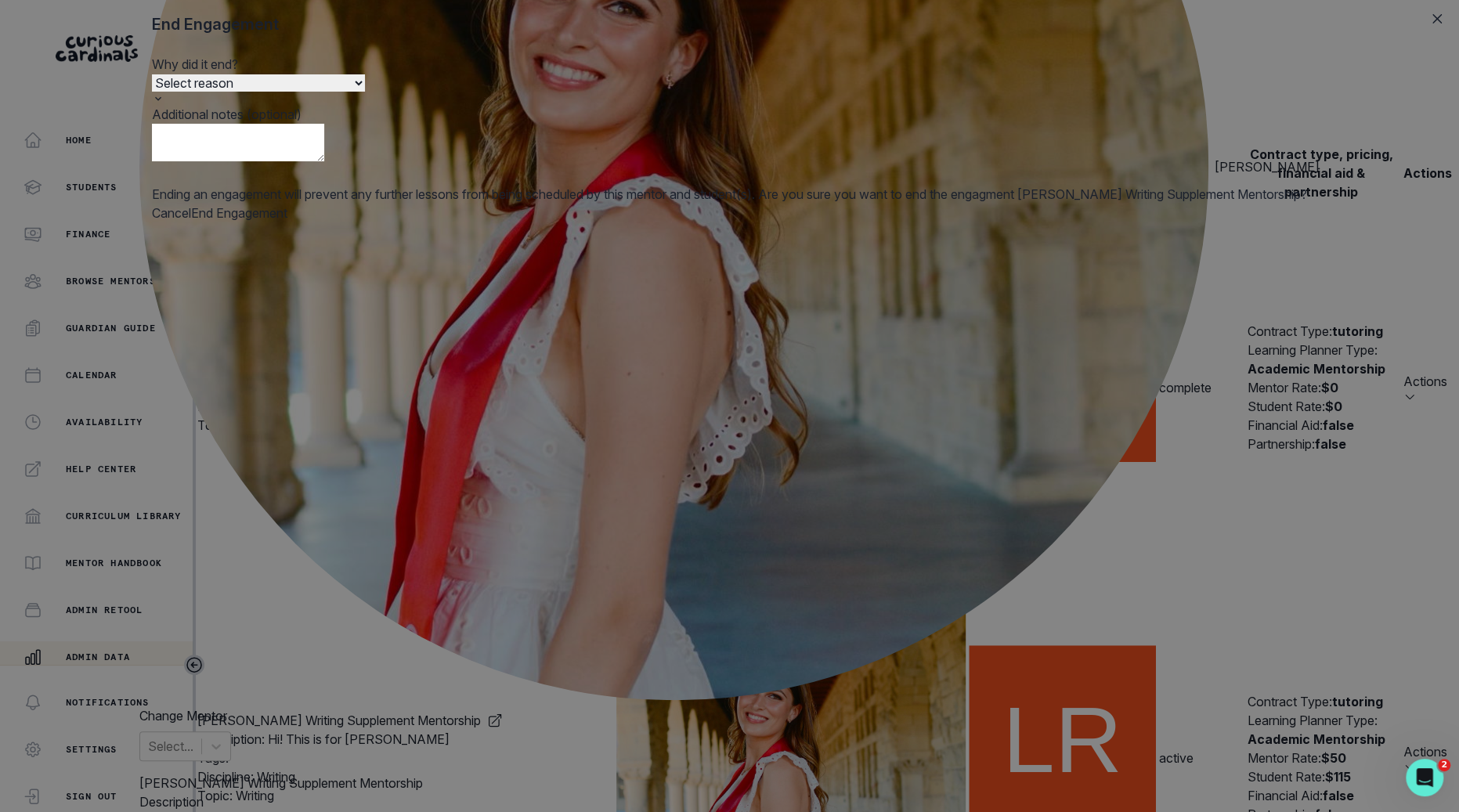
click at [365, 92] on select "Select reason Completed Ended by customer Ended by mentor Other (please add add…" at bounding box center [258, 83] width 213 height 17
select select "Completed"
click at [365, 92] on select "Select reason Completed Ended by customer Ended by mentor Other (please add add…" at bounding box center [258, 83] width 213 height 17
click at [287, 222] on button "End Engagement" at bounding box center [239, 213] width 96 height 19
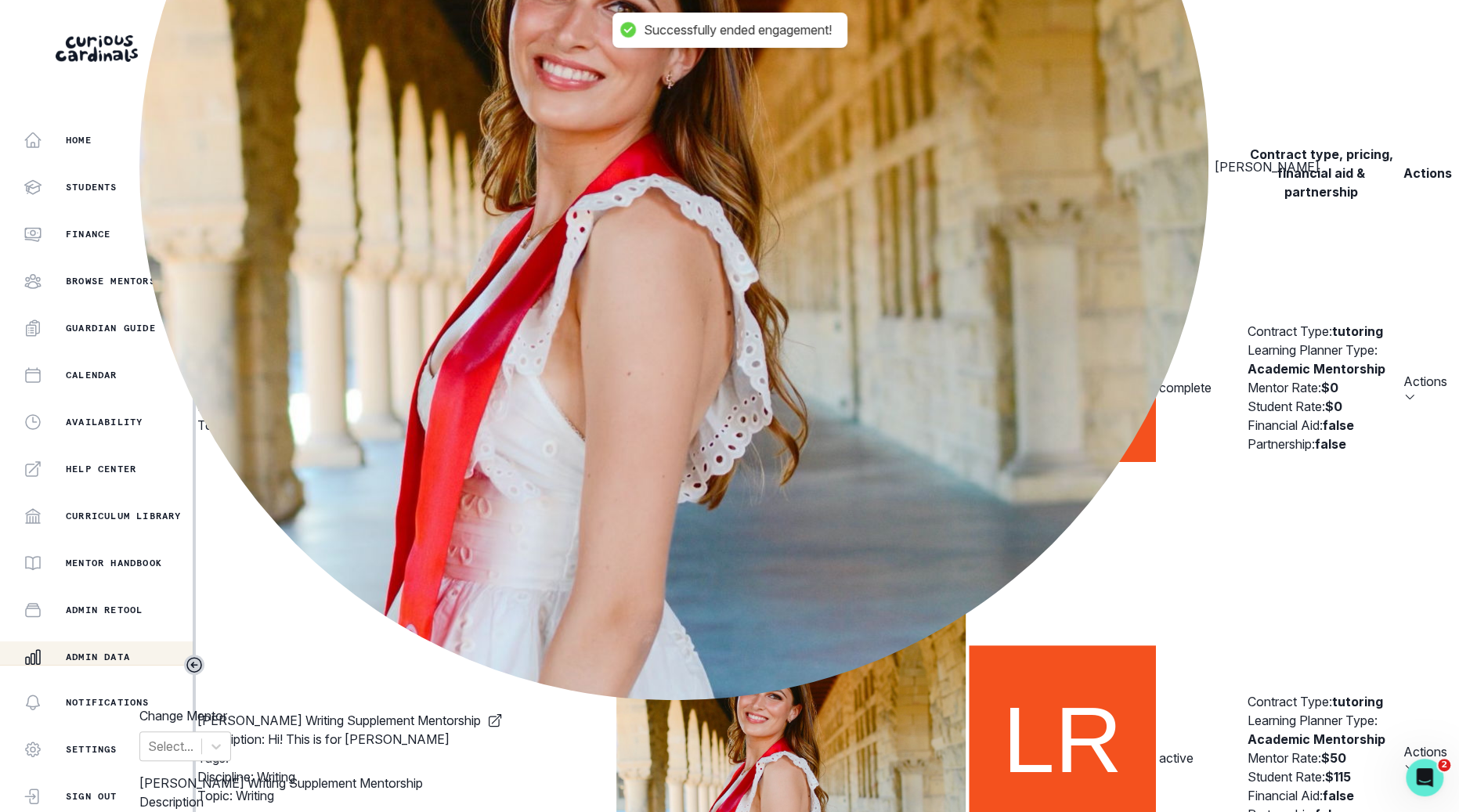
click at [1070, 115] on div "Edit Engagement Engagement UUID d762a9ec-3380-4c8c-8b5e-bd83184afc04 Current Me…" at bounding box center [729, 406] width 1459 height 812
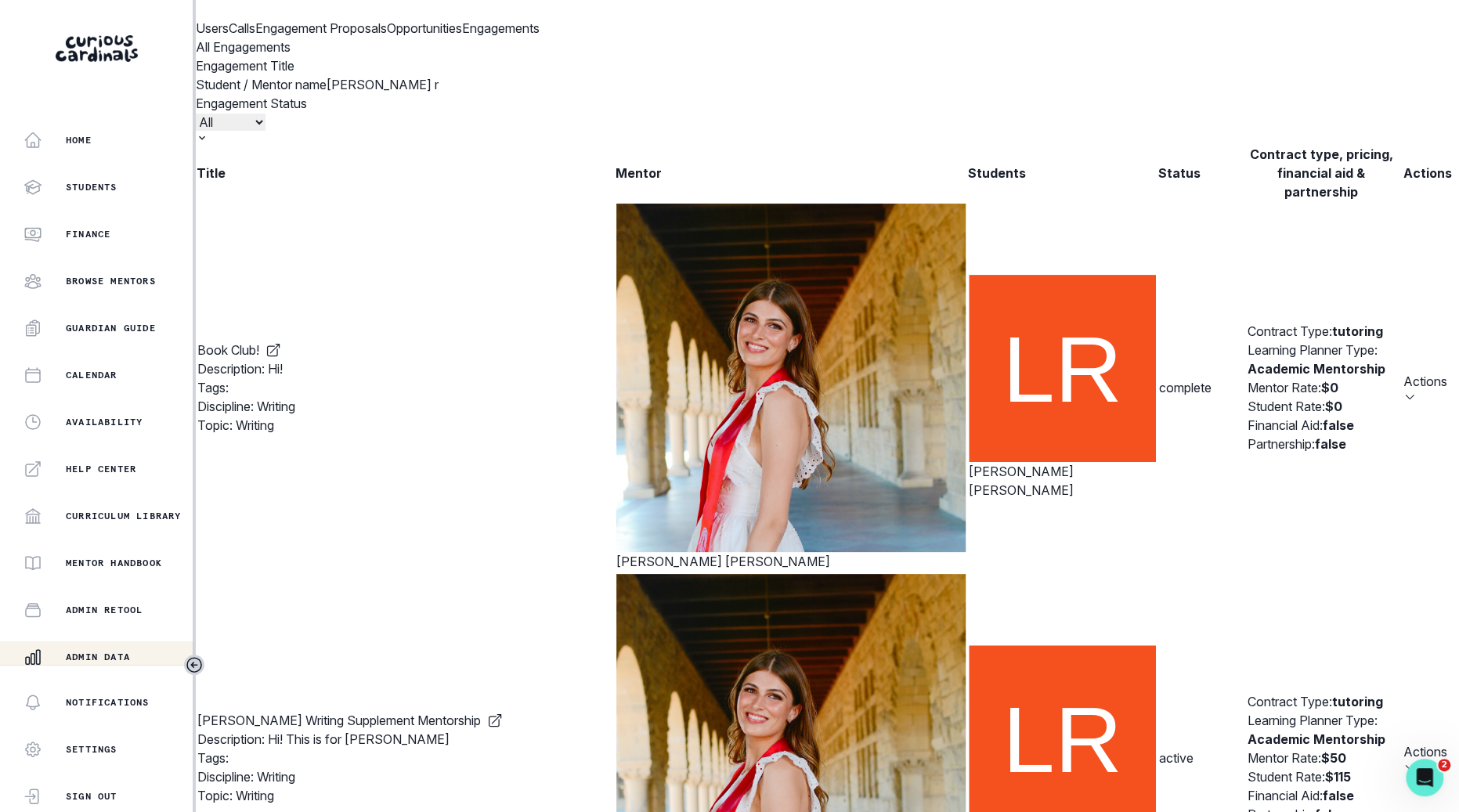
click at [229, 38] on button "Users" at bounding box center [213, 28] width 33 height 19
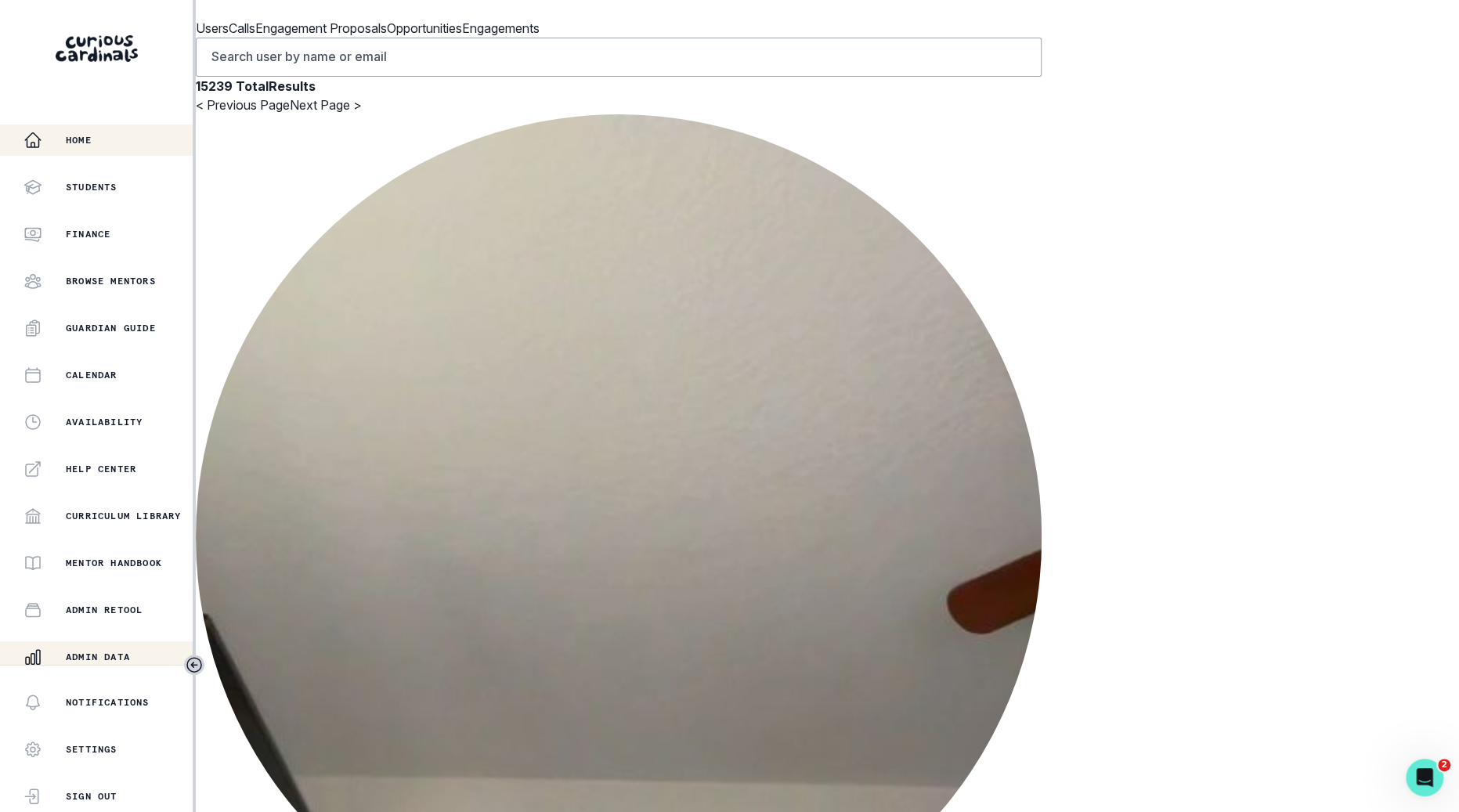
click at [156, 155] on button "Home" at bounding box center [96, 140] width 193 height 31
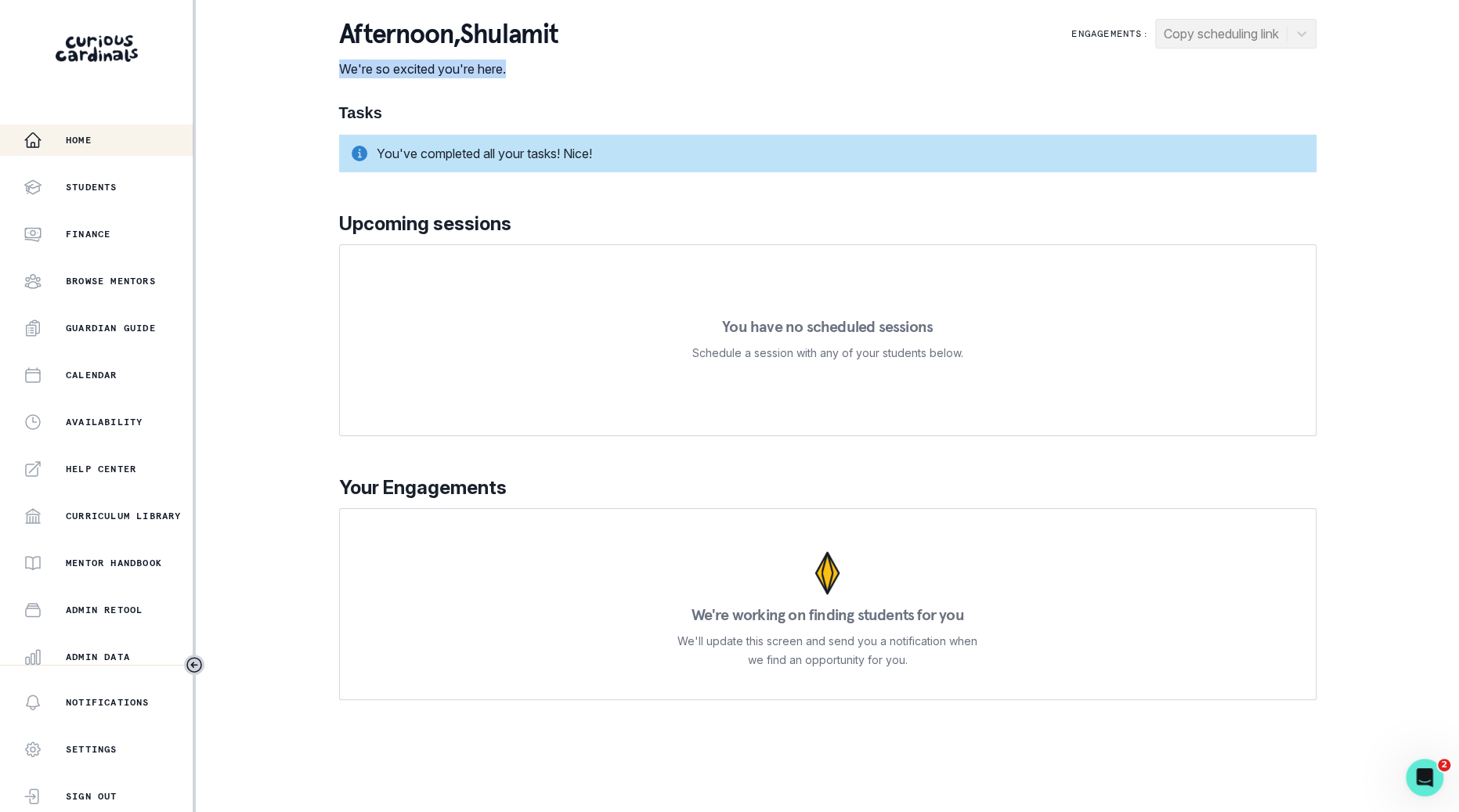
click at [782, 74] on div "afternoon , [PERSON_NAME] We're so excited you're here. Engagements: Copy sched…" at bounding box center [828, 48] width 978 height 60
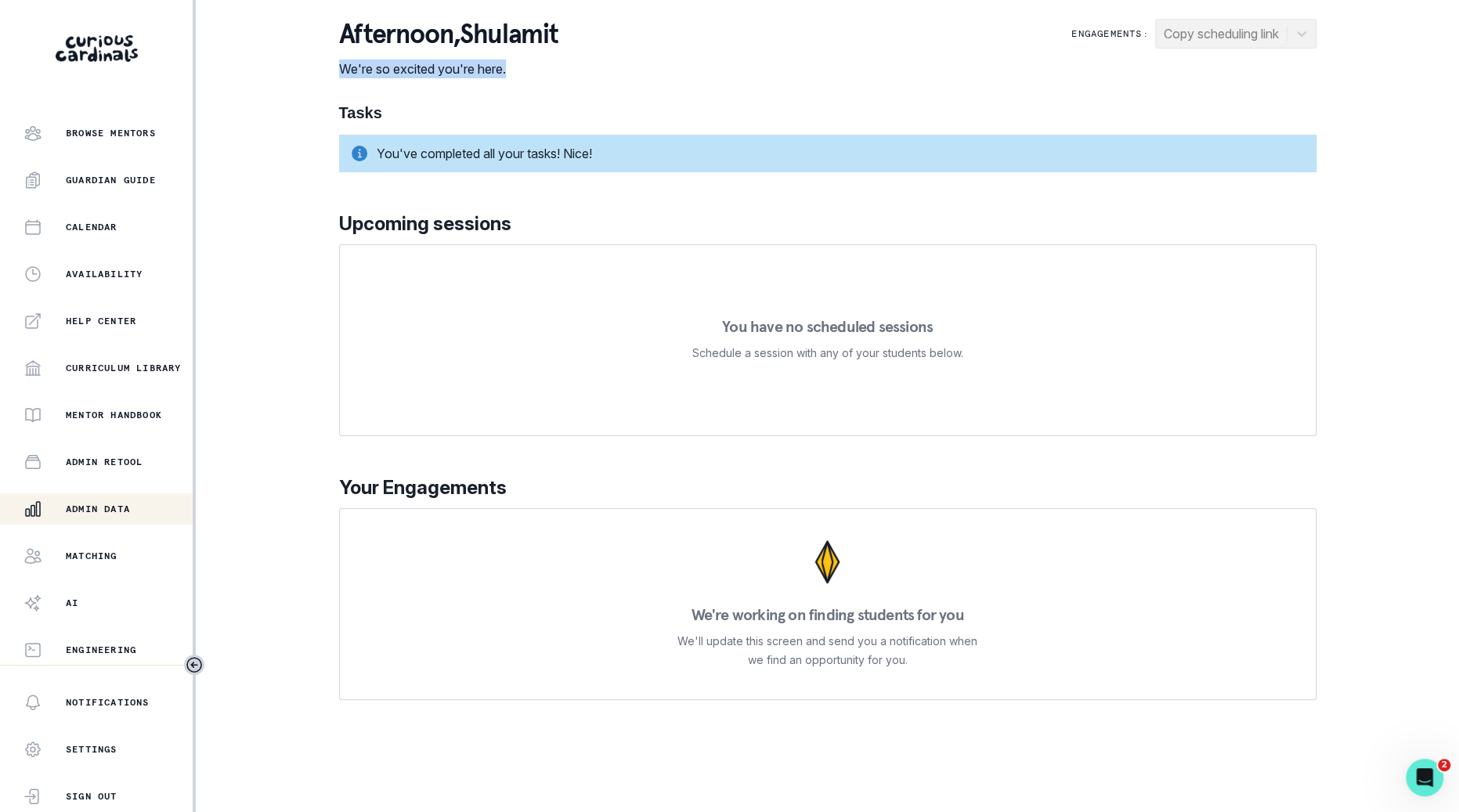
click at [140, 516] on div "Admin Data" at bounding box center [108, 509] width 169 height 19
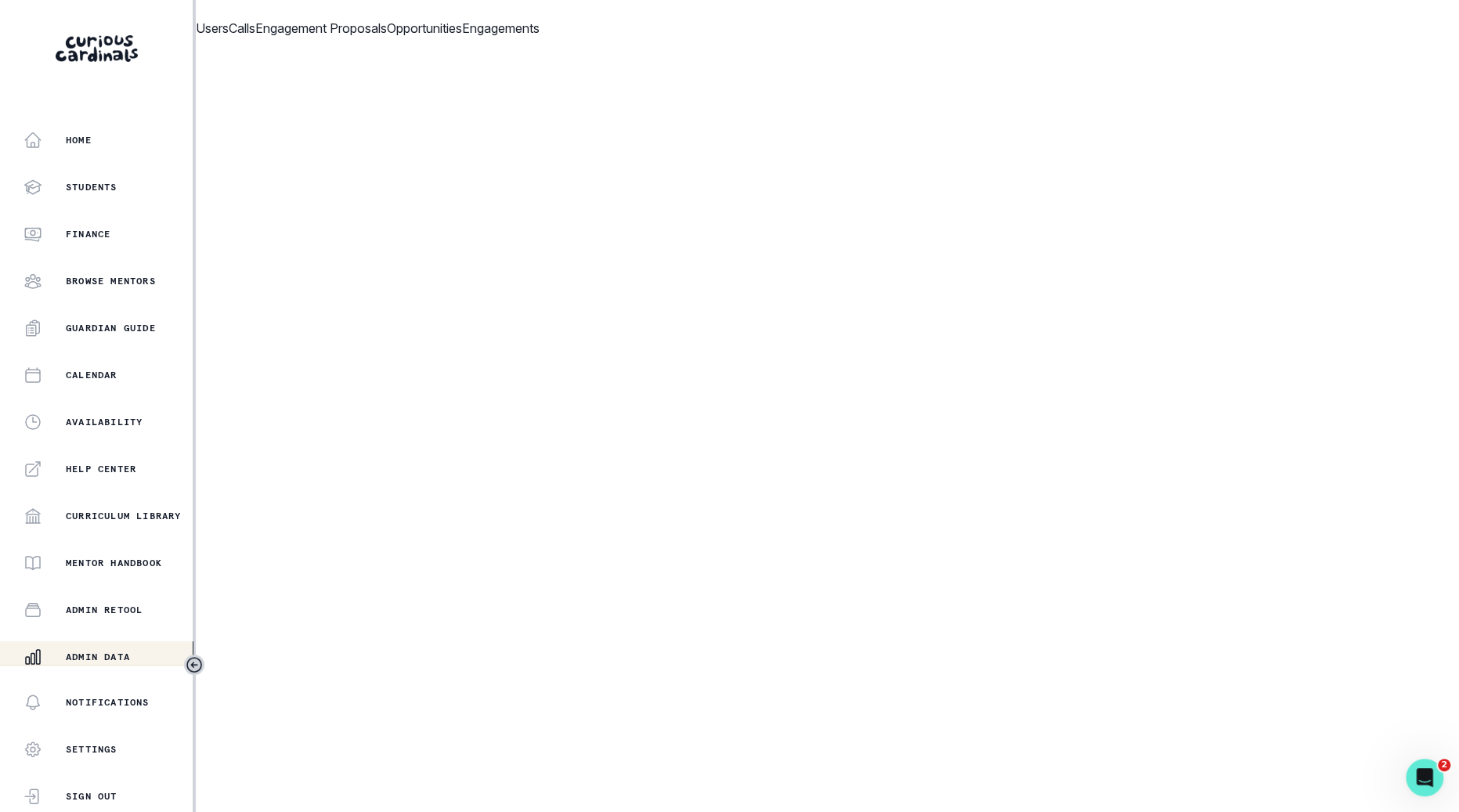
click at [462, 38] on p "Opportunities" at bounding box center [424, 28] width 76 height 19
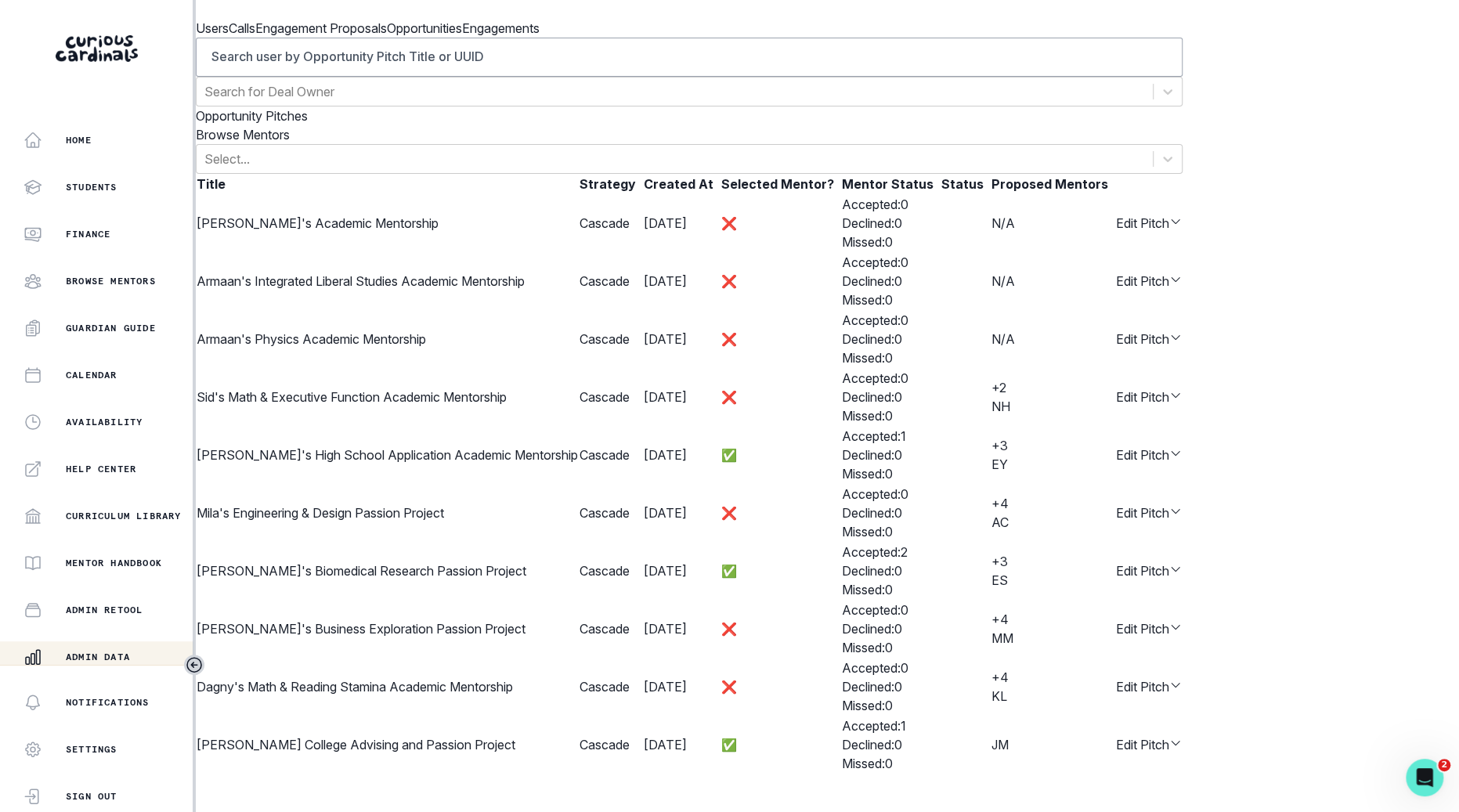
click at [539, 38] on p "Engagements" at bounding box center [501, 28] width 77 height 19
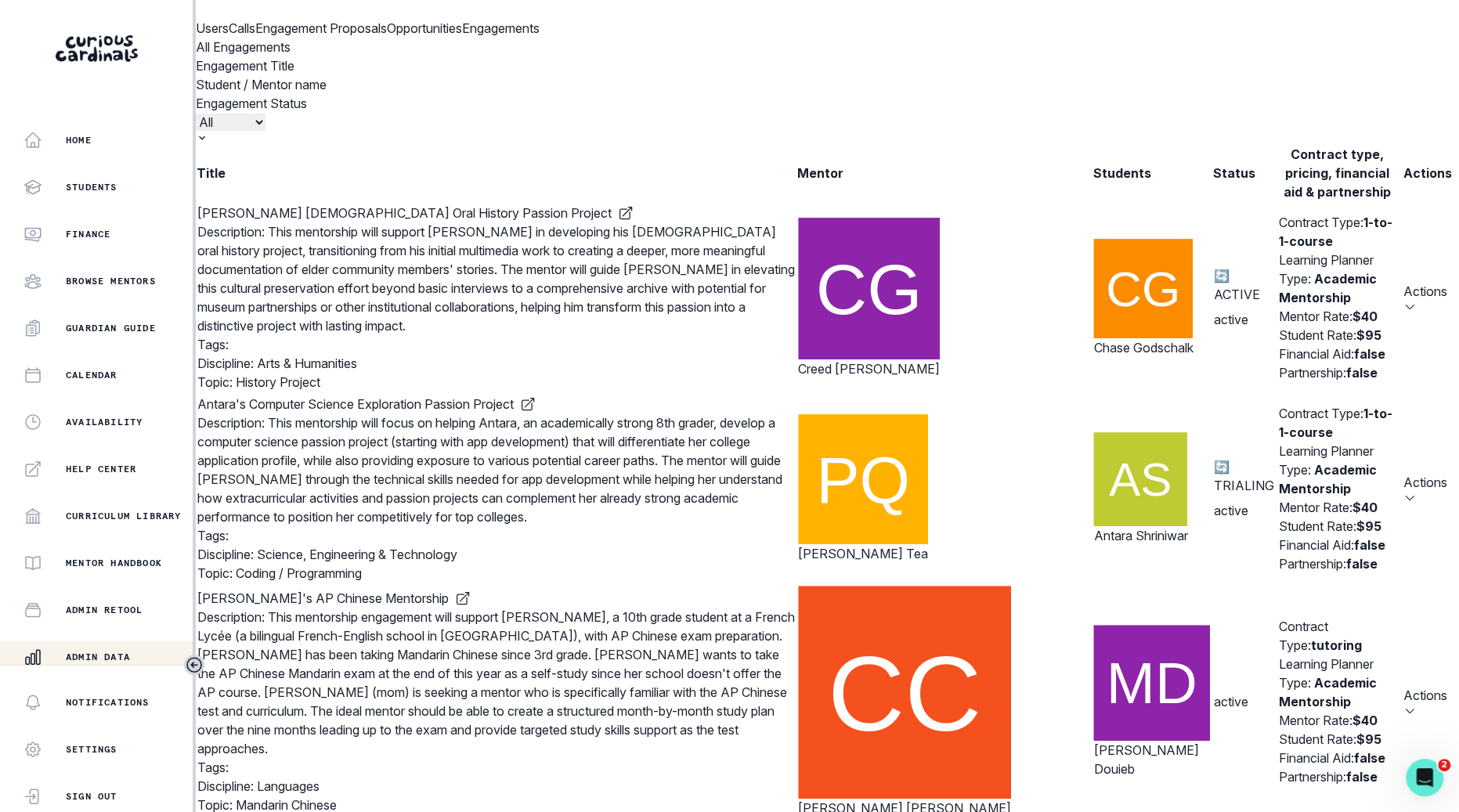
click at [521, 94] on input "Engagement Title" at bounding box center [424, 85] width 195 height 19
type input "sahen"
click button "submit" at bounding box center [0, 0] width 0 height 0
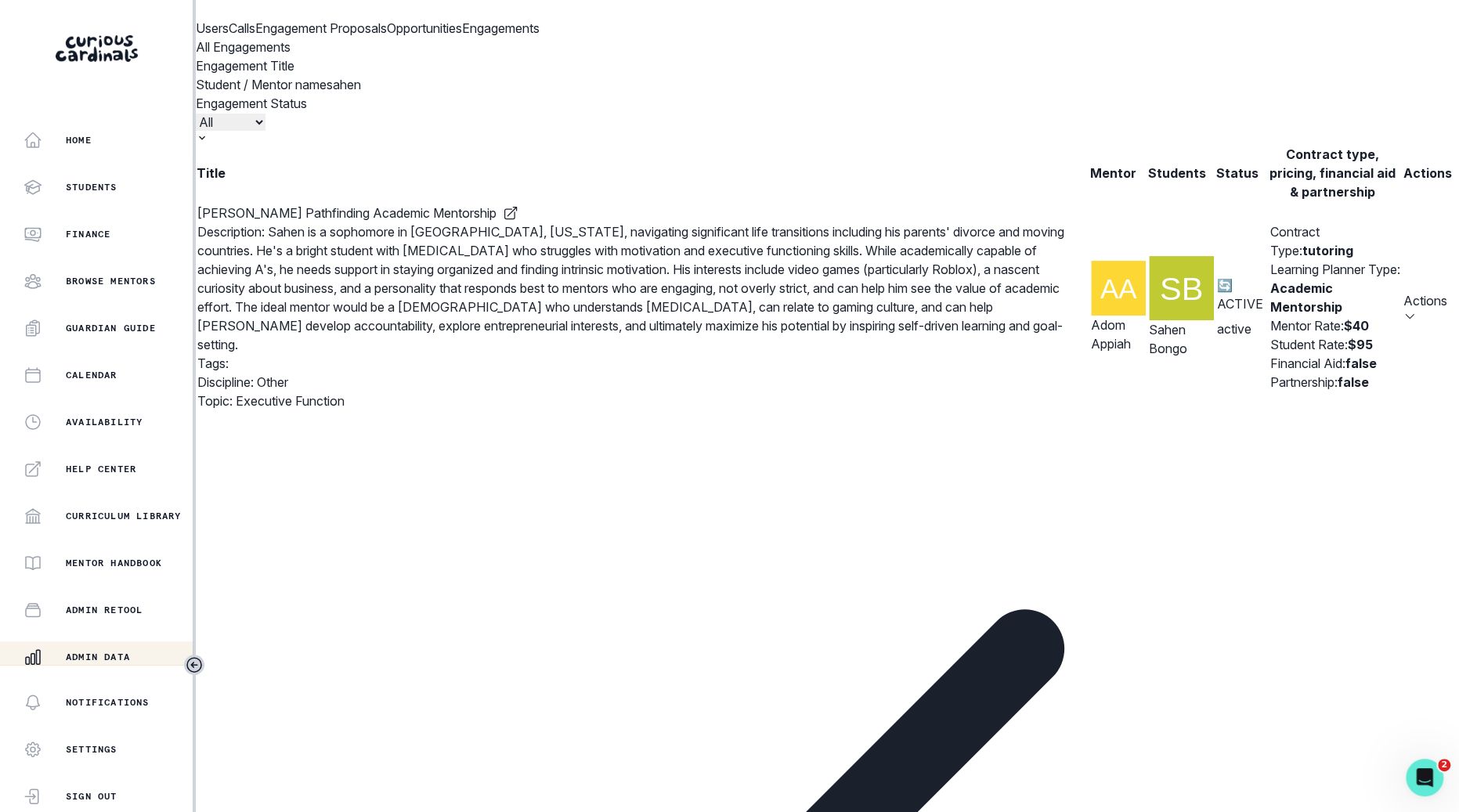
click at [1404, 318] on icon "row menu" at bounding box center [1410, 316] width 12 height 12
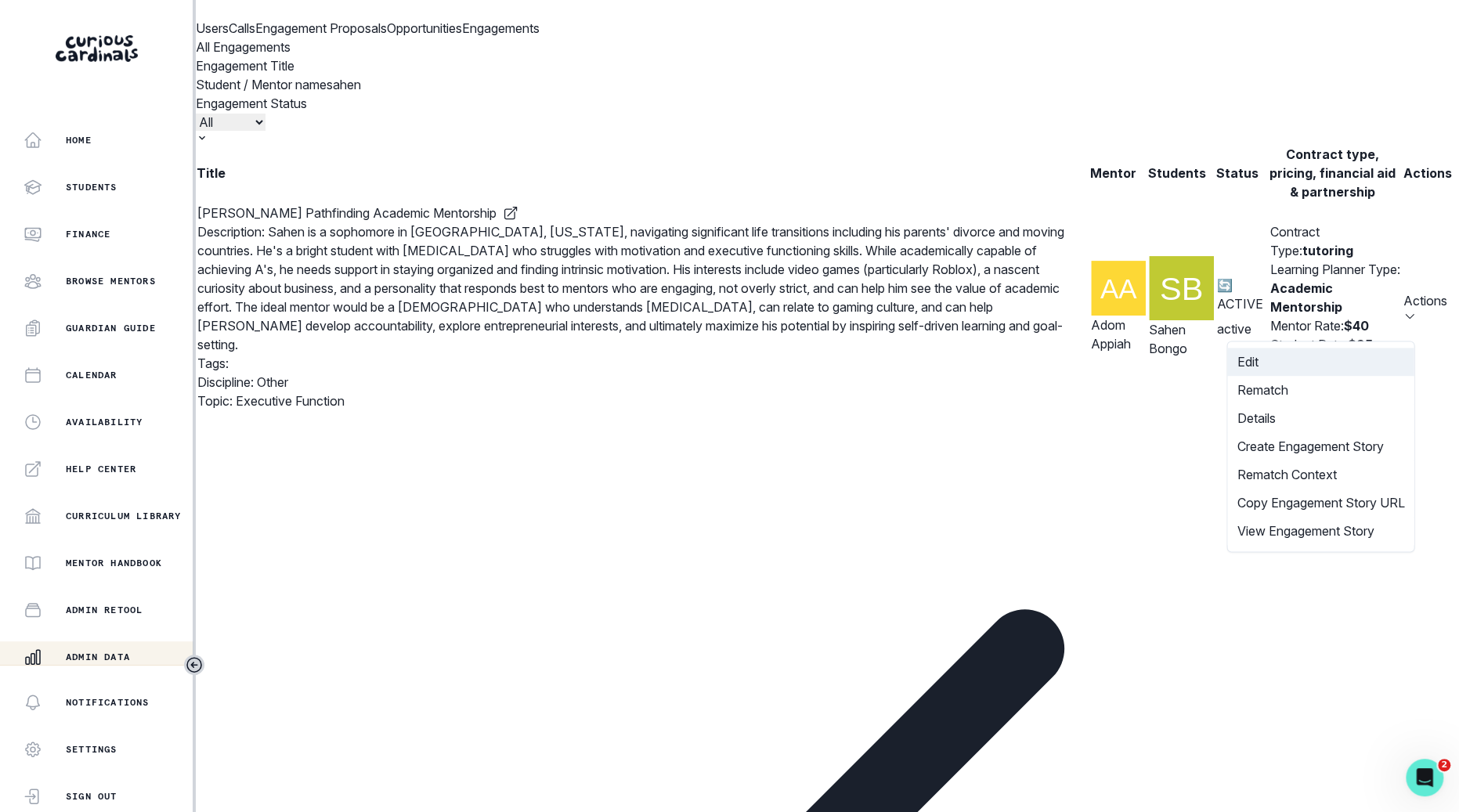
click at [1305, 360] on button "Edit" at bounding box center [1320, 362] width 186 height 28
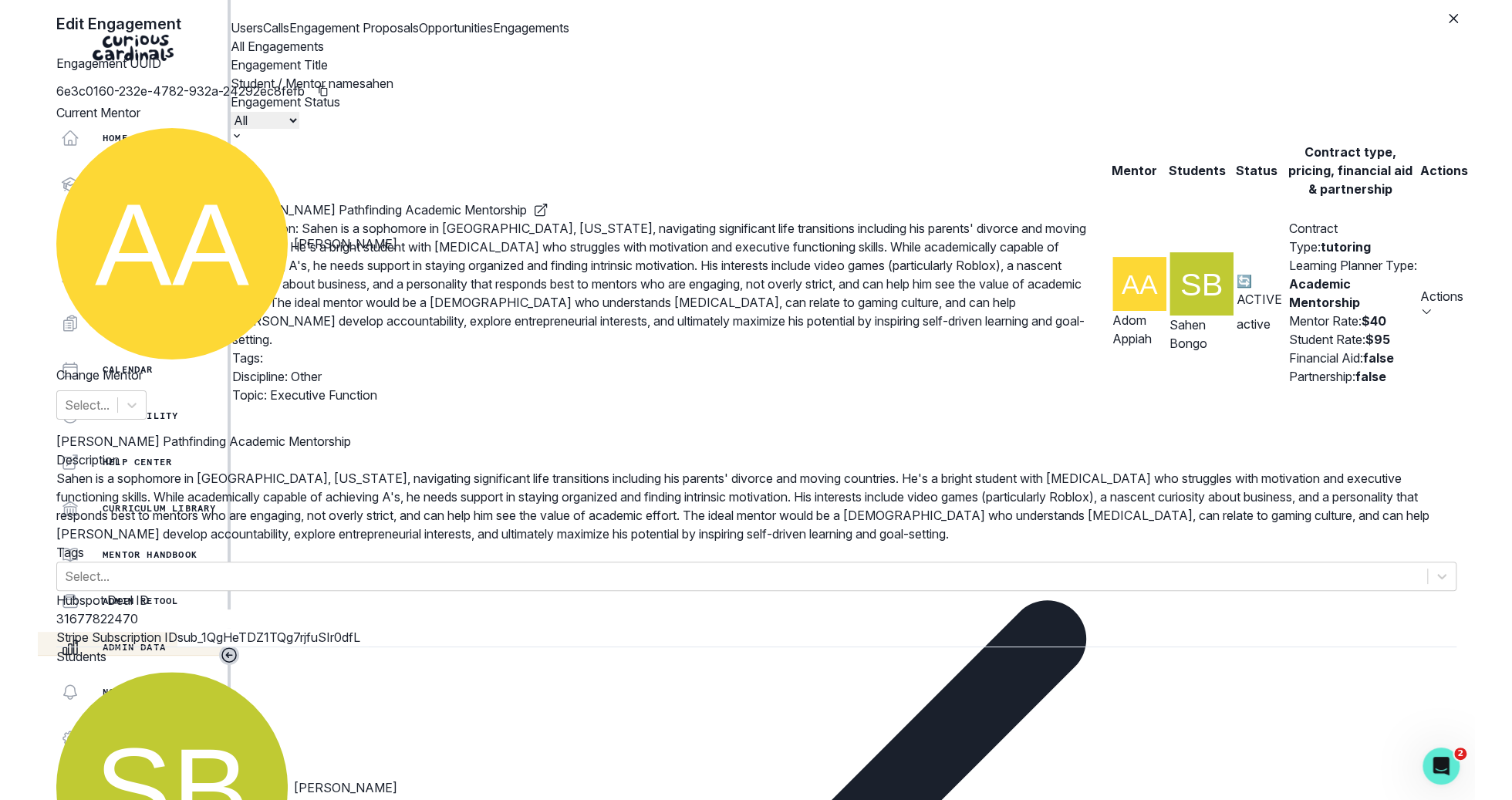
scroll to position [657, 0]
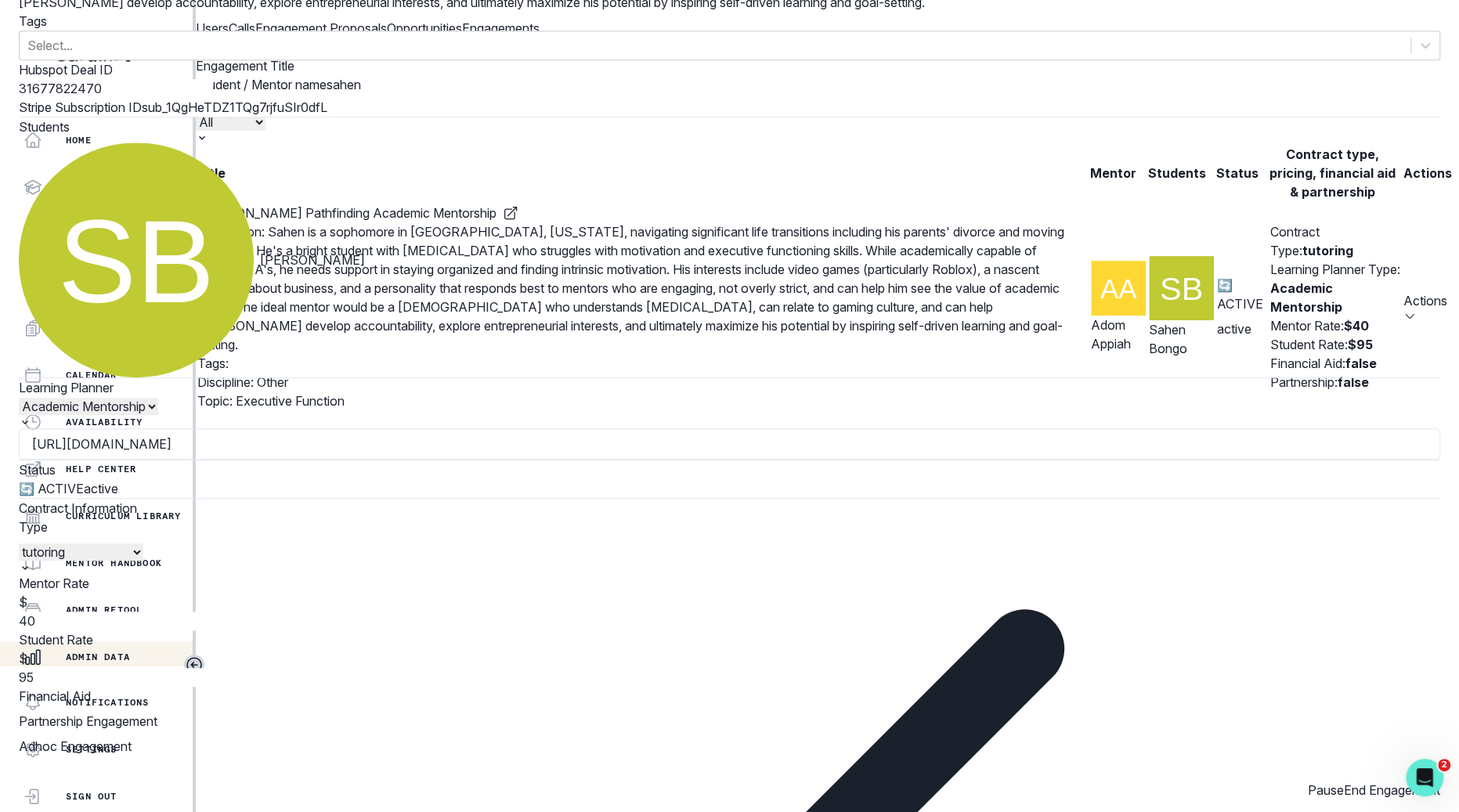
click at [1344, 781] on button "End Engagement" at bounding box center [1392, 790] width 96 height 19
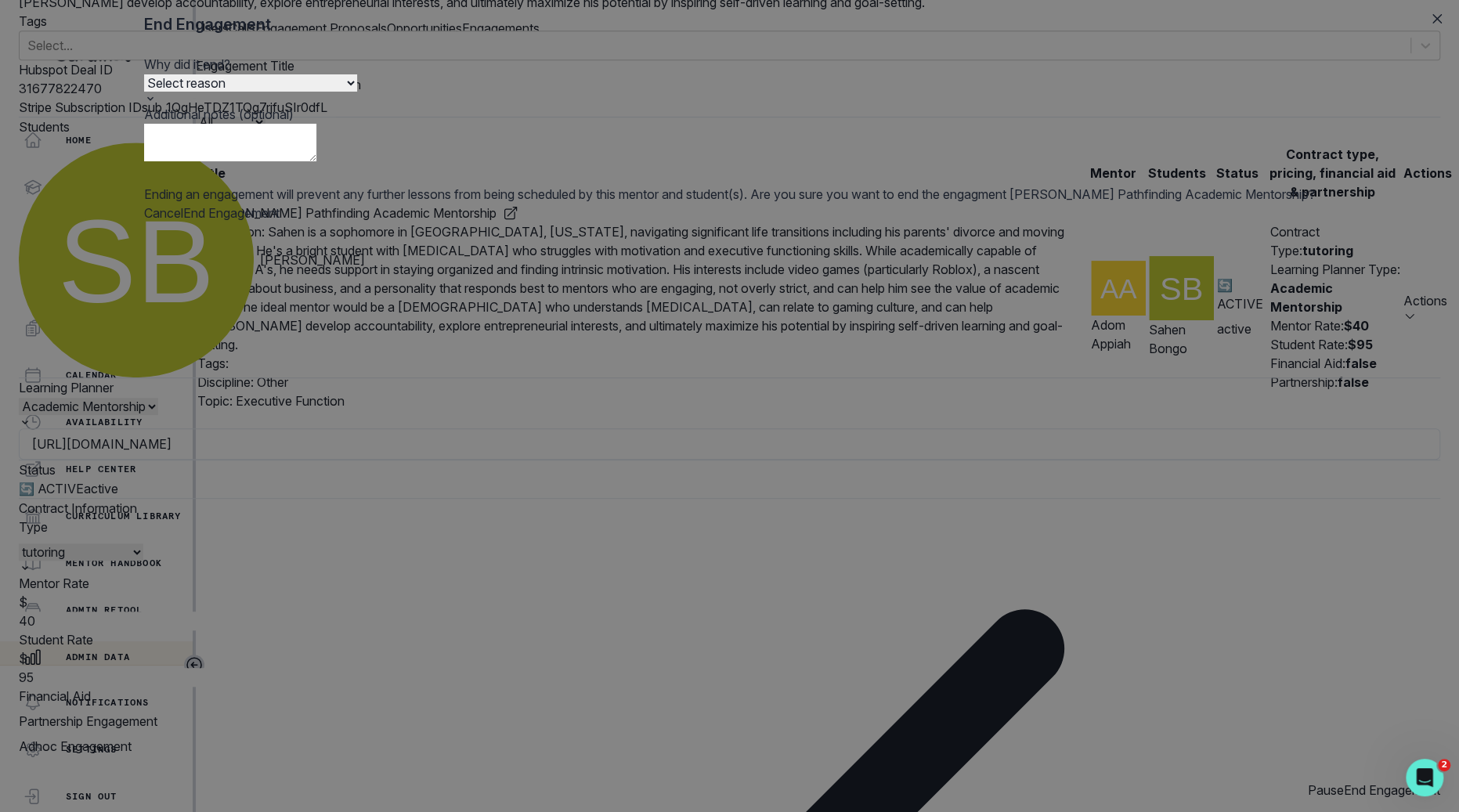
click at [357, 92] on select "Select reason Completed Ended by customer Ended by mentor Other (please add add…" at bounding box center [250, 83] width 213 height 17
select select "Ended by customer"
click at [357, 92] on select "Select reason Completed Ended by customer Ended by mentor Other (please add add…" at bounding box center [250, 83] width 213 height 17
click at [280, 222] on button "End Engagement" at bounding box center [231, 213] width 96 height 19
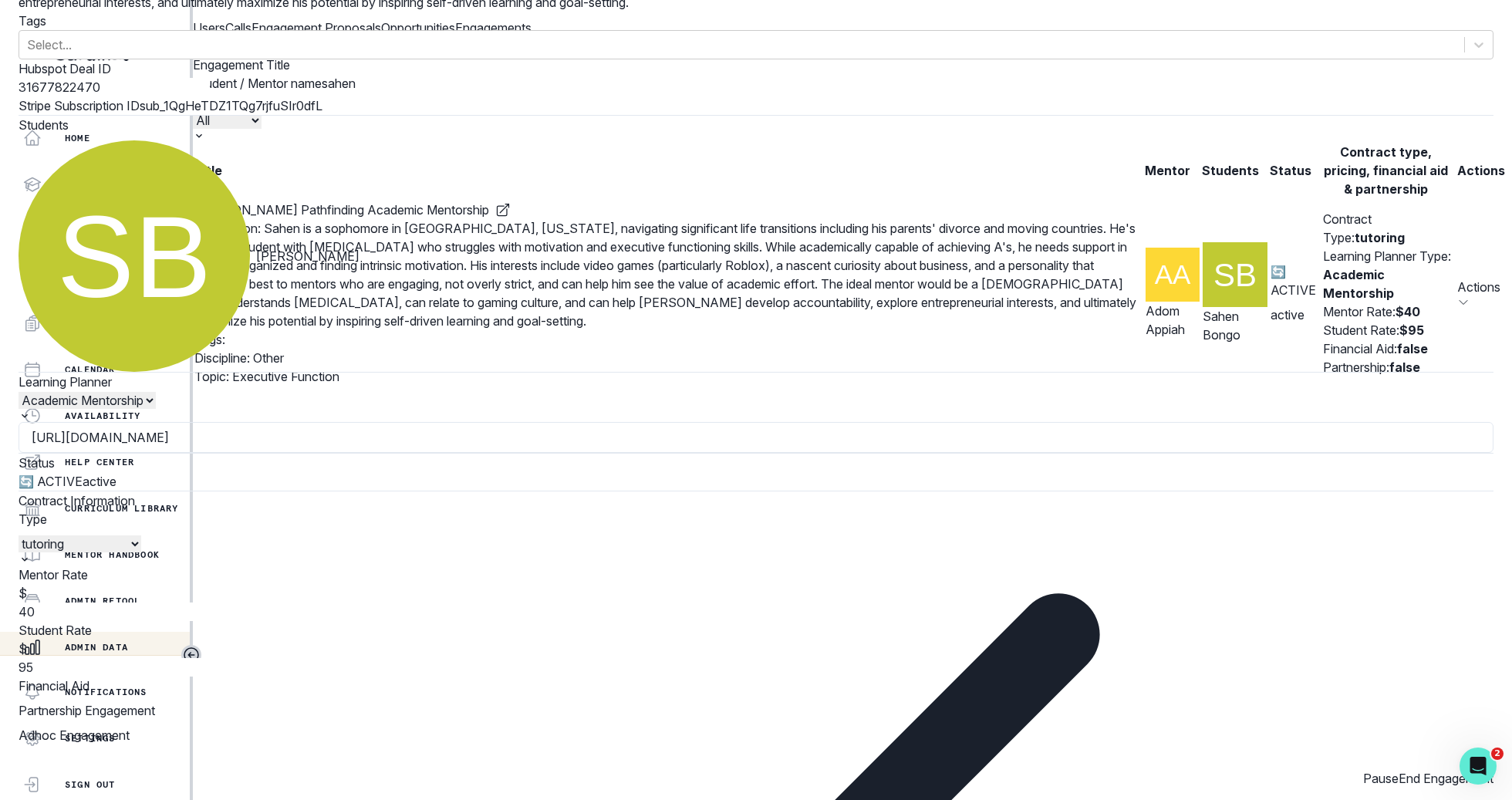
click at [1147, 60] on div "Edit Engagement Engagement UUID 6e3c0160-232e-4782-932a-24292ec8fefb Current Me…" at bounding box center [756, 400] width 1512 height 800
